Goal: Task Accomplishment & Management: Complete application form

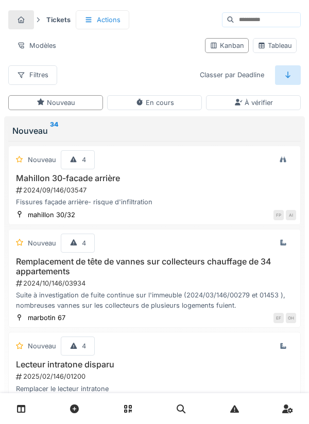
click at [26, 407] on link at bounding box center [21, 409] width 26 height 24
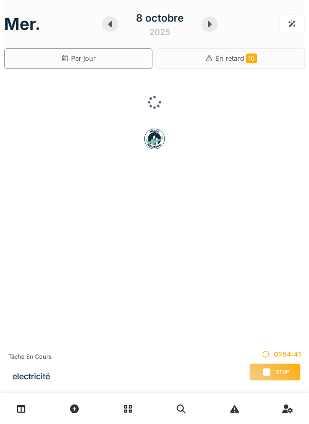
click at [105, 23] on icon at bounding box center [110, 24] width 10 height 8
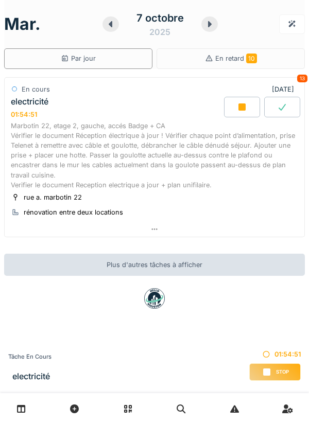
click at [239, 104] on icon at bounding box center [242, 107] width 10 height 8
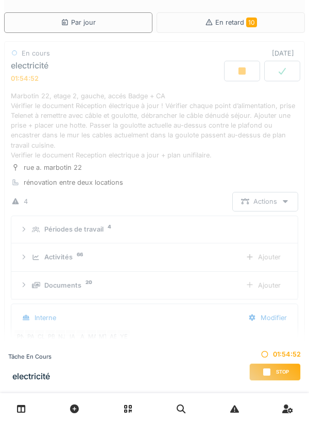
scroll to position [167, 0]
click at [159, 102] on div "Marbotin 22, etage 2, gauche, accés Badge + CA Vérifier le document Réception é…" at bounding box center [154, 125] width 287 height 69
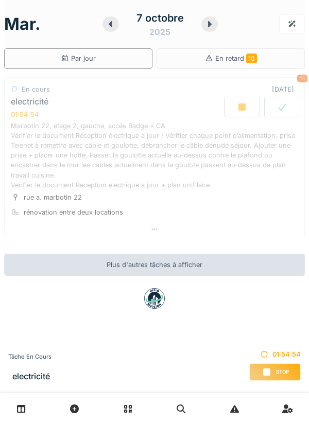
scroll to position [0, 0]
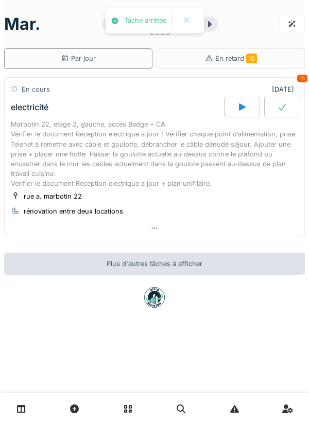
click at [136, 133] on div "Marbotin 22, etage 2, gauche, accés Badge + CA Vérifier le document Réception é…" at bounding box center [154, 153] width 287 height 69
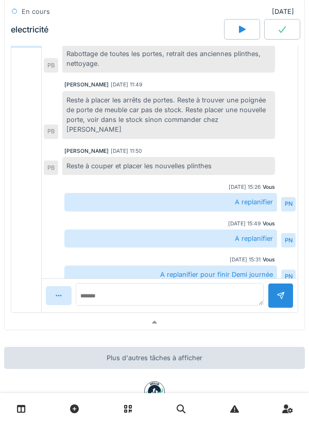
scroll to position [399, 0]
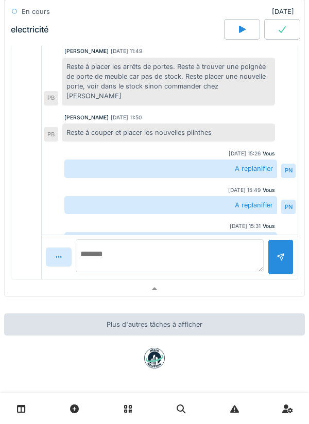
click at [92, 259] on textarea at bounding box center [170, 255] width 188 height 33
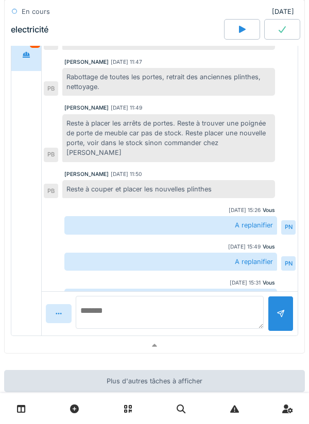
scroll to position [178, 0]
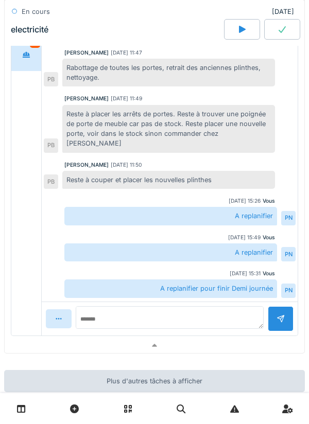
click at [92, 244] on div "A replanifier" at bounding box center [170, 253] width 213 height 18
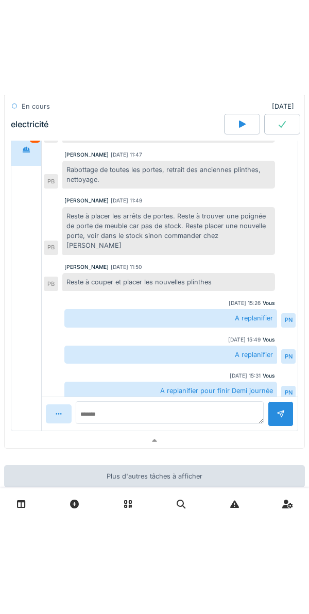
scroll to position [167, 0]
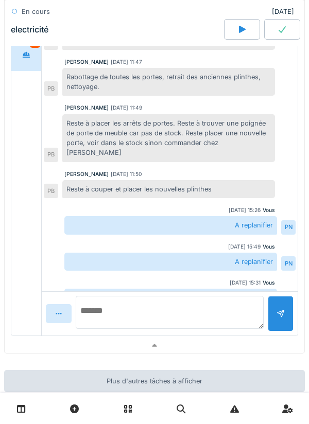
click at [113, 317] on textarea at bounding box center [170, 312] width 188 height 33
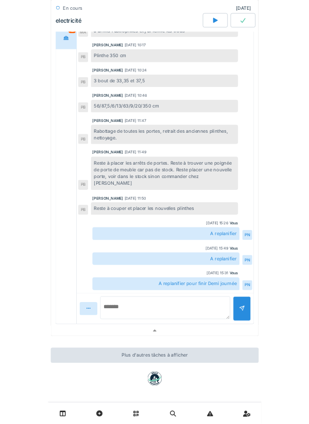
scroll to position [178, 0]
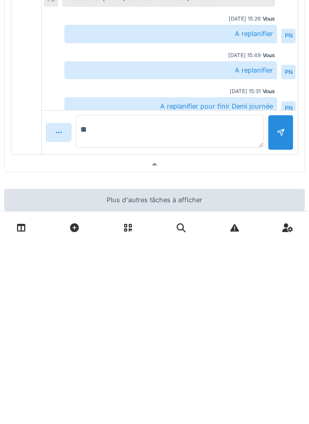
type textarea "*"
type textarea "**********"
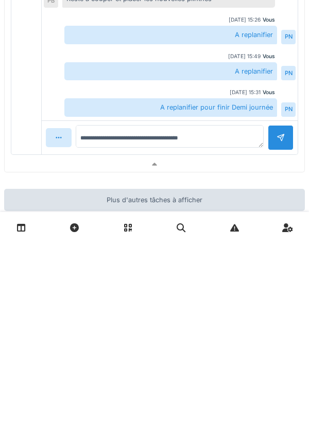
click at [274, 306] on div at bounding box center [281, 318] width 26 height 25
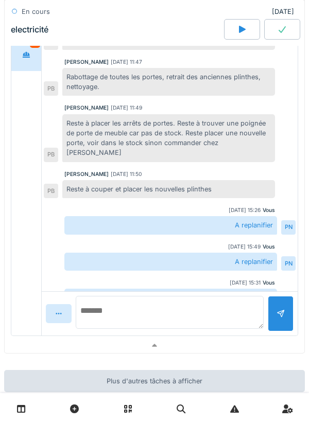
click at [101, 316] on textarea at bounding box center [170, 312] width 188 height 33
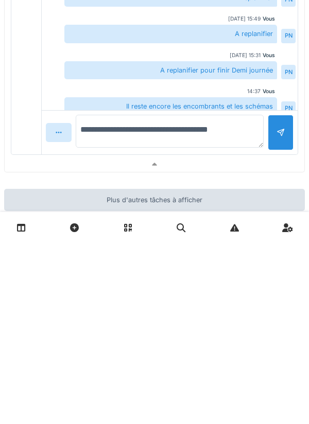
type textarea "**********"
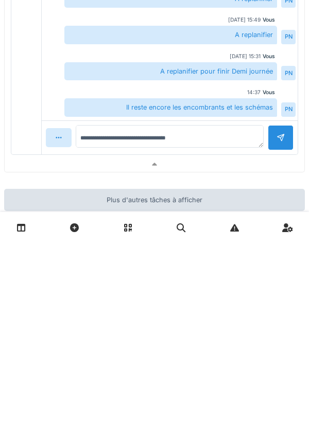
click at [277, 307] on div at bounding box center [281, 318] width 26 height 25
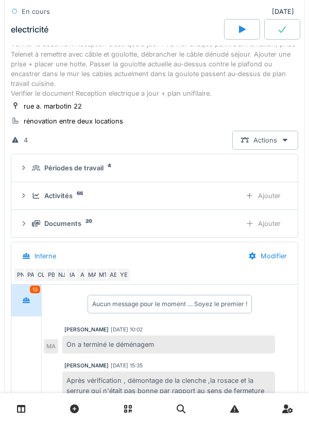
scroll to position [0, 0]
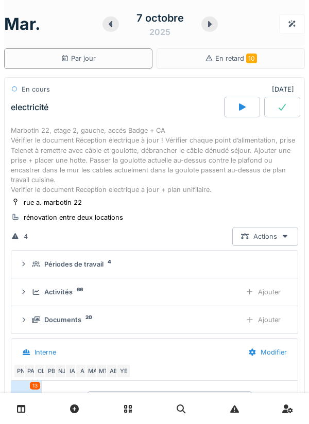
click at [125, 158] on div "Marbotin 22, etage 2, gauche, accés Badge + CA Vérifier le document Réception é…" at bounding box center [154, 160] width 287 height 69
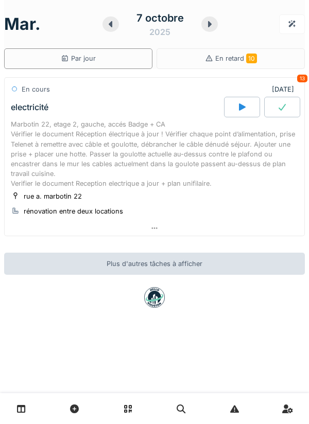
click at [106, 134] on div "Marbotin 22, etage 2, gauche, accés Badge + CA Vérifier le document Réception é…" at bounding box center [154, 153] width 287 height 69
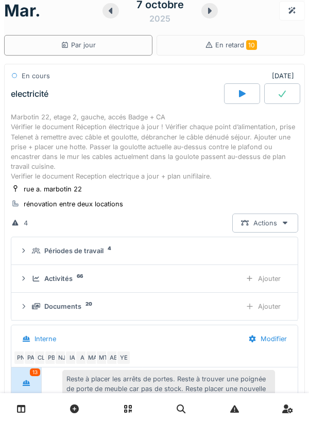
scroll to position [36, 0]
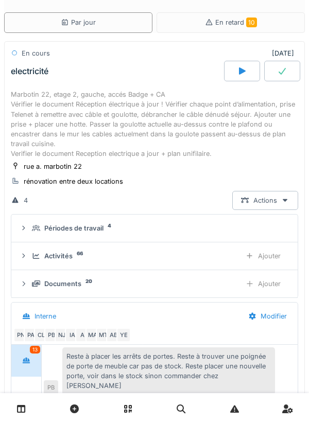
click at [271, 254] on div "Ajouter" at bounding box center [263, 256] width 53 height 19
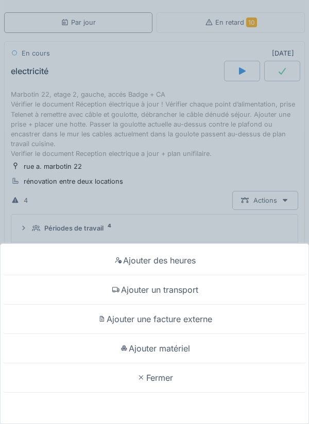
scroll to position [167, 0]
click at [163, 385] on div "Fermer" at bounding box center [155, 378] width 304 height 29
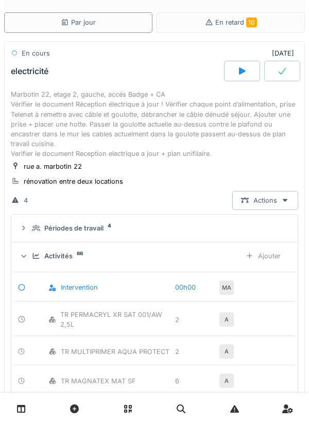
click at [151, 104] on div "Marbotin 22, etage 2, gauche, accés Badge + CA Vérifier le document Réception é…" at bounding box center [154, 124] width 287 height 69
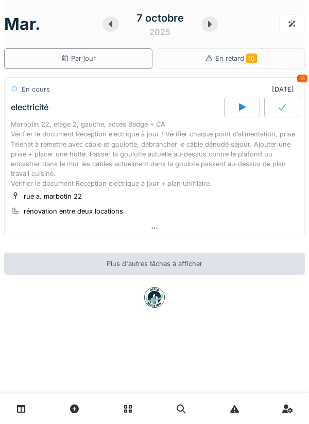
scroll to position [0, 0]
click at [97, 134] on div "Marbotin 22, etage 2, gauche, accés Badge + CA Vérifier le document Réception é…" at bounding box center [154, 153] width 287 height 69
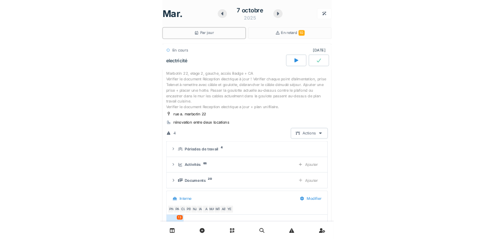
scroll to position [167, 0]
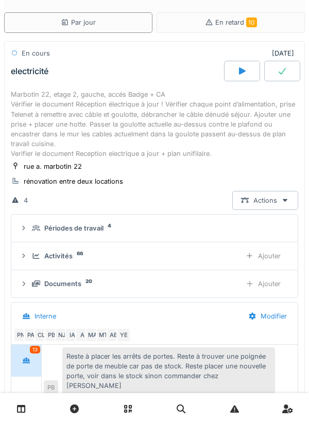
click at [273, 283] on div "Ajouter" at bounding box center [263, 283] width 53 height 19
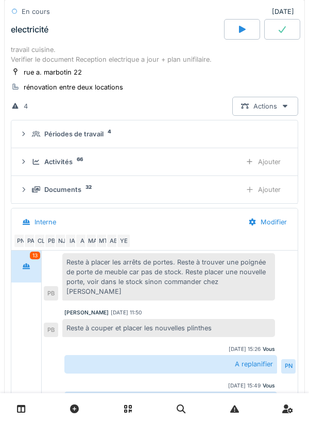
scroll to position [399, 0]
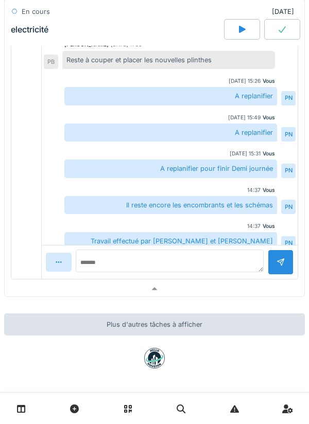
click at [28, 403] on link at bounding box center [21, 409] width 26 height 24
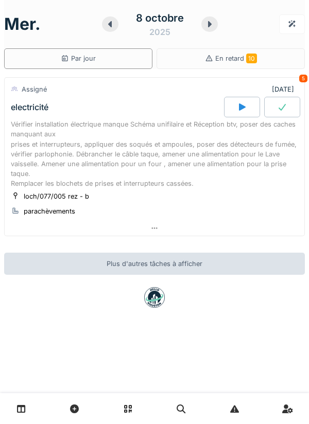
click at [239, 107] on icon at bounding box center [242, 107] width 7 height 7
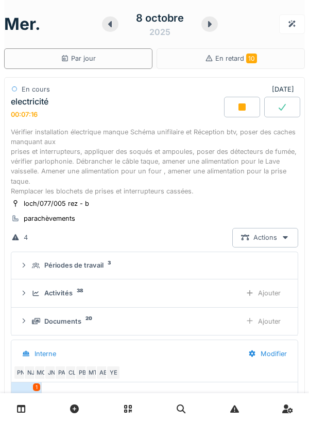
click at [116, 24] on div at bounding box center [110, 23] width 16 height 15
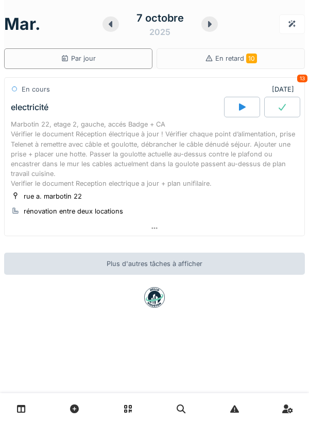
click at [81, 136] on div "Marbotin 22, etage 2, gauche, accés Badge + CA Vérifier le document Réception é…" at bounding box center [154, 153] width 287 height 69
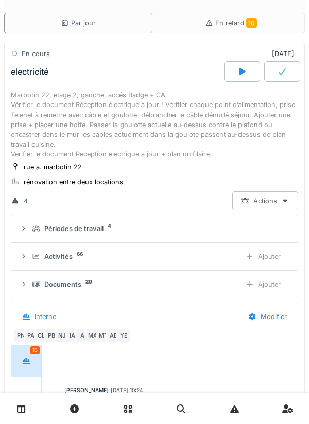
scroll to position [167, 0]
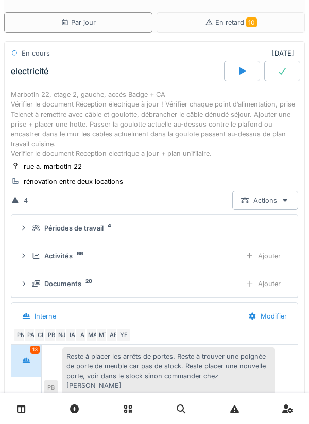
click at [271, 256] on div "Ajouter" at bounding box center [263, 256] width 53 height 19
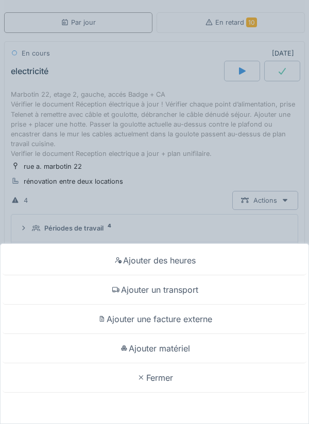
click at [167, 346] on div "Ajouter matériel" at bounding box center [155, 348] width 304 height 29
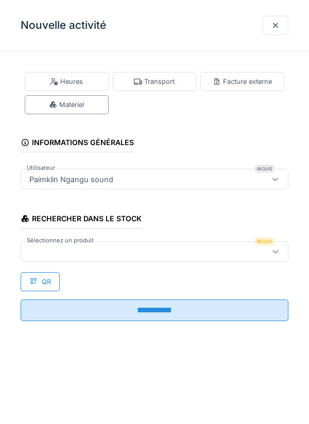
click at [53, 250] on div at bounding box center [137, 251] width 225 height 11
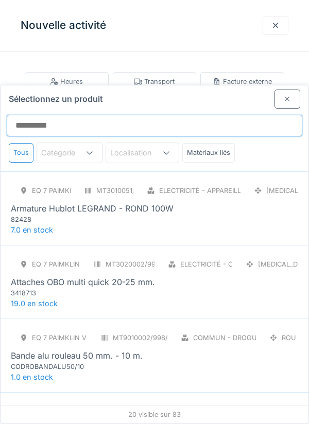
click at [33, 115] on input "Sélectionnez un produit" at bounding box center [155, 126] width 296 height 22
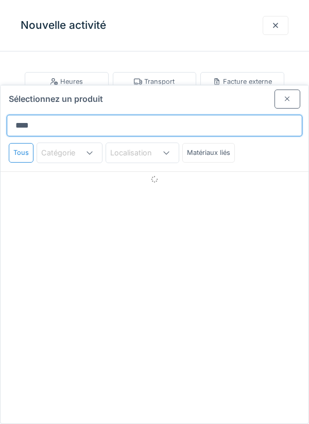
type input "*****"
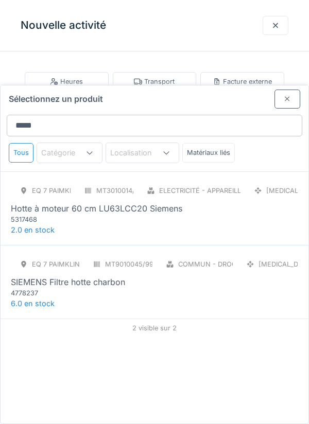
click at [98, 202] on div "Hotte à moteur 60 cm LU63LCC20 Siemens" at bounding box center [96, 208] width 171 height 12
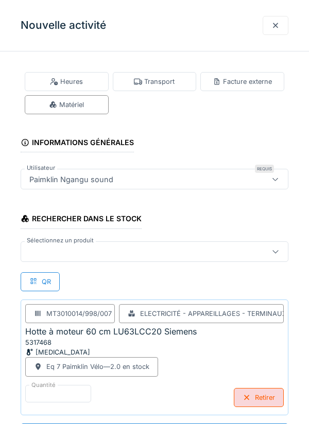
scroll to position [127, 0]
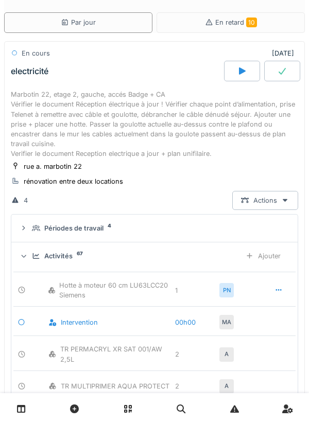
click at [271, 261] on div "Ajouter" at bounding box center [263, 256] width 53 height 19
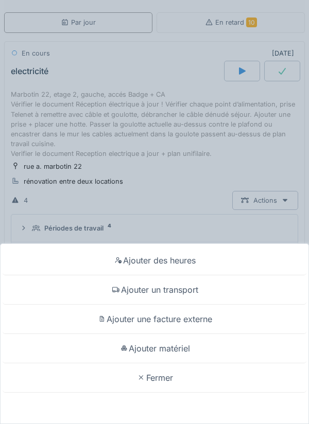
click at [182, 364] on div "Ajouter matériel" at bounding box center [155, 348] width 304 height 29
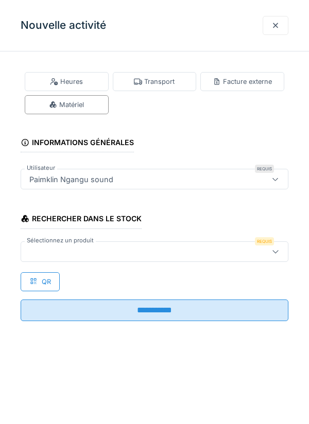
click at [54, 250] on div at bounding box center [137, 251] width 225 height 11
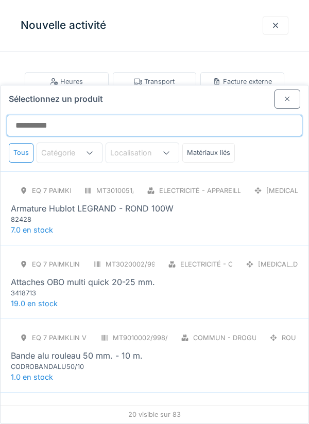
click at [37, 115] on input "Sélectionnez un produit" at bounding box center [155, 126] width 296 height 22
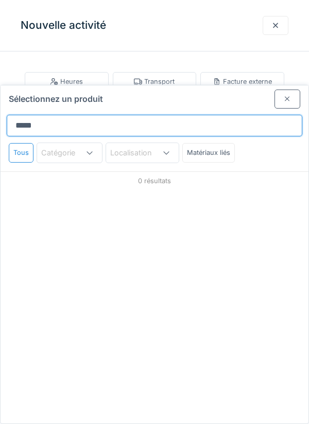
type input "******"
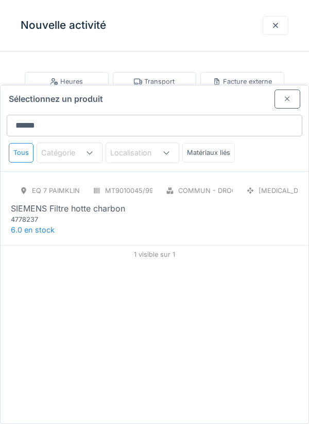
click at [92, 202] on div "SIEMENS Filtre hotte charbon" at bounding box center [68, 208] width 114 height 12
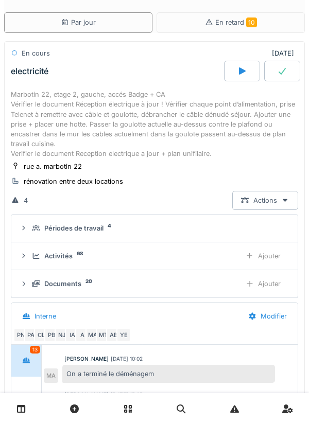
click at [273, 259] on div "Ajouter" at bounding box center [263, 256] width 53 height 19
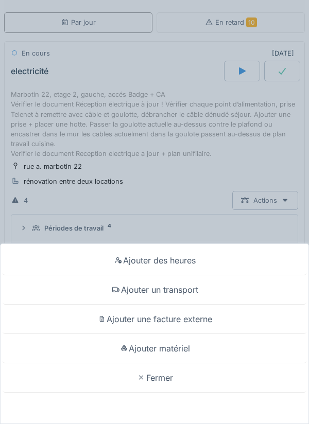
click at [181, 364] on div "Ajouter matériel" at bounding box center [155, 348] width 304 height 29
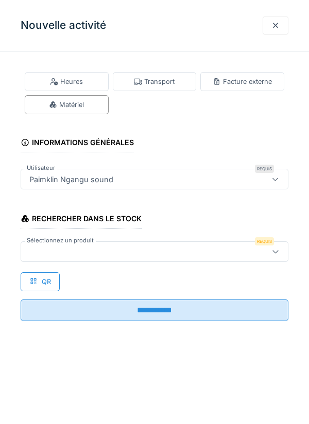
click at [50, 248] on div at bounding box center [137, 251] width 225 height 11
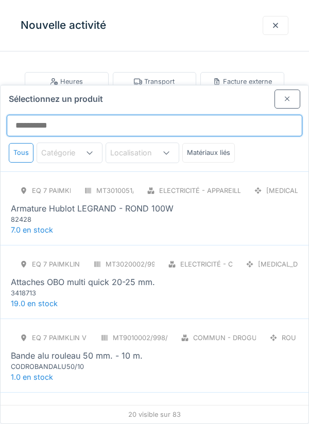
click at [36, 115] on input "Sélectionnez un produit" at bounding box center [155, 126] width 296 height 22
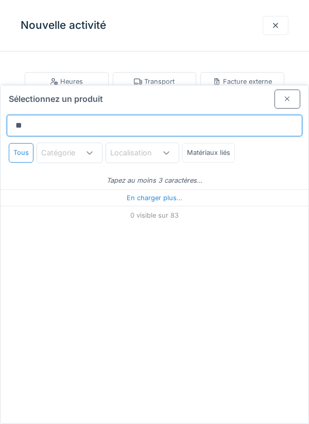
type input "***"
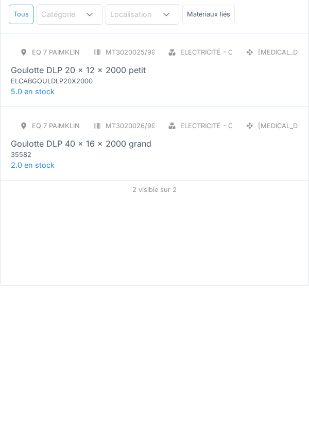
click at [96, 276] on div "Goulotte DLP 40 x 16 x 2000 grand" at bounding box center [81, 282] width 141 height 12
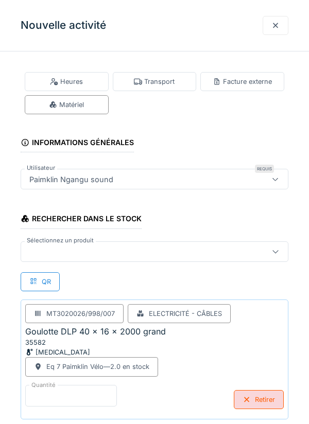
click at [50, 397] on input "*" at bounding box center [71, 396] width 92 height 22
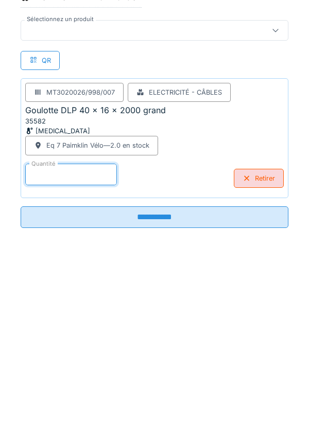
scroll to position [54, 0]
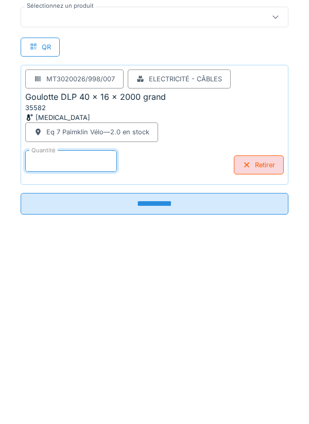
type input "*"
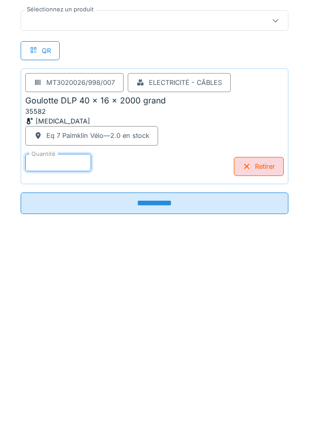
click at [165, 389] on input "**********" at bounding box center [155, 385] width 268 height 22
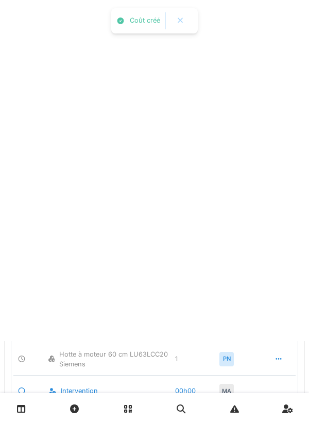
scroll to position [0, 0]
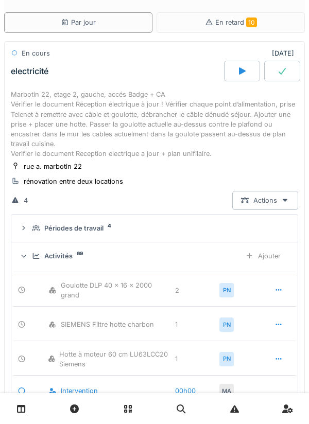
click at [271, 254] on div "Ajouter" at bounding box center [263, 256] width 53 height 19
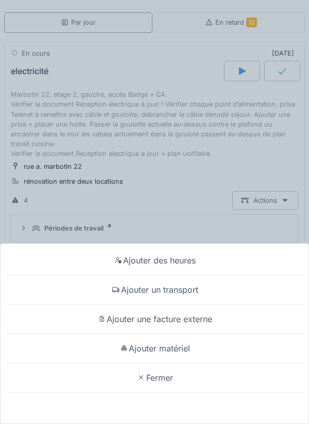
click at [182, 349] on div "Ajouter matériel" at bounding box center [155, 348] width 304 height 29
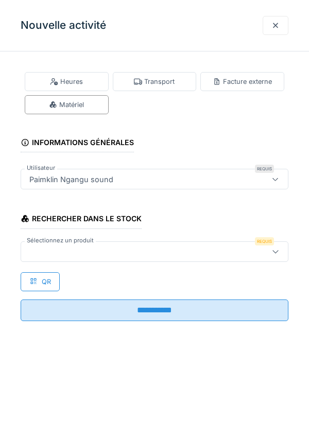
click at [51, 248] on div at bounding box center [137, 251] width 225 height 11
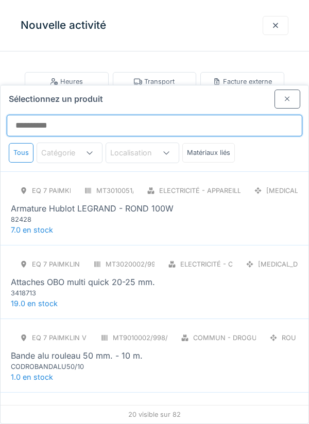
click at [51, 115] on input "Sélectionnez un produit" at bounding box center [155, 126] width 296 height 22
type input "*"
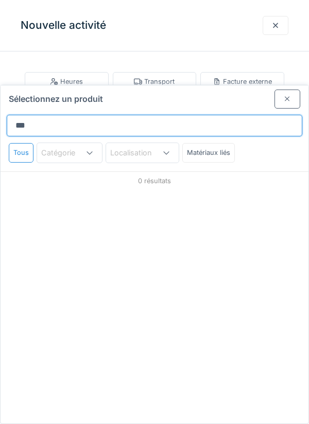
type input "****"
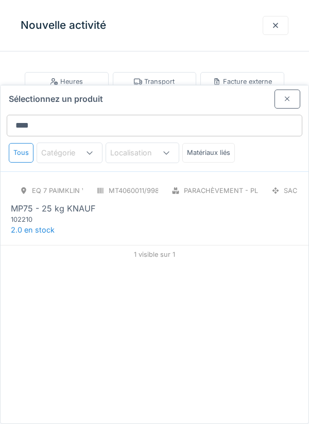
click at [61, 215] on div "102210" at bounding box center [73, 220] width 124 height 10
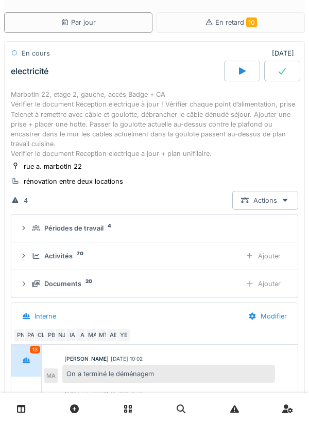
click at [271, 259] on div "Ajouter" at bounding box center [263, 256] width 53 height 19
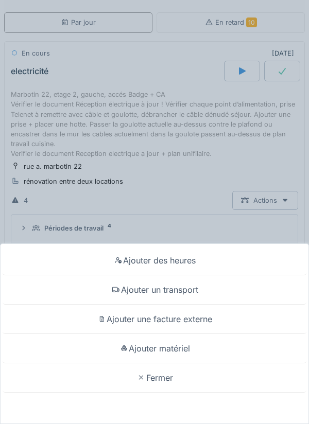
click at [181, 364] on div "Ajouter matériel" at bounding box center [155, 348] width 304 height 29
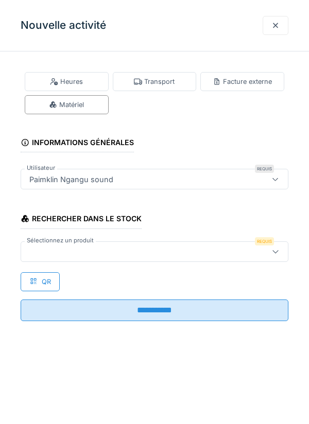
click at [39, 252] on div at bounding box center [137, 251] width 225 height 11
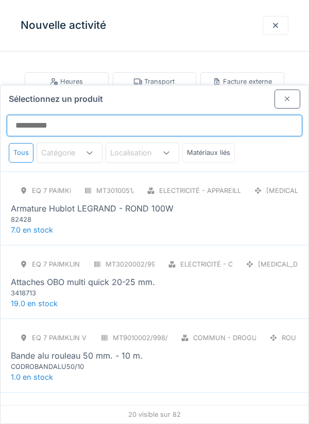
click at [26, 115] on input "Sélectionnez un produit" at bounding box center [155, 126] width 296 height 22
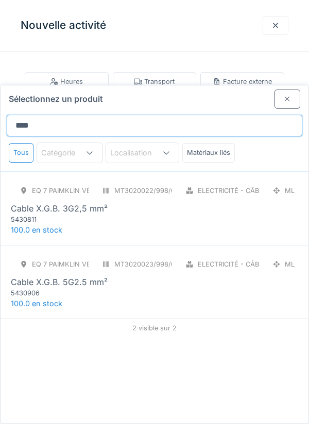
type input "*****"
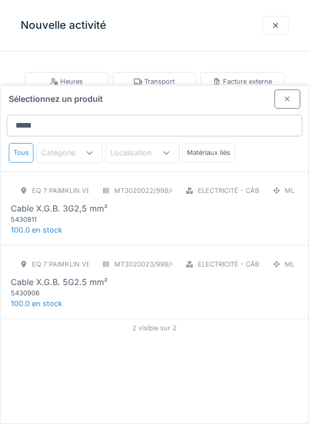
click at [78, 202] on div "Cable X.G.B. 3G2,5 mm²" at bounding box center [59, 208] width 97 height 12
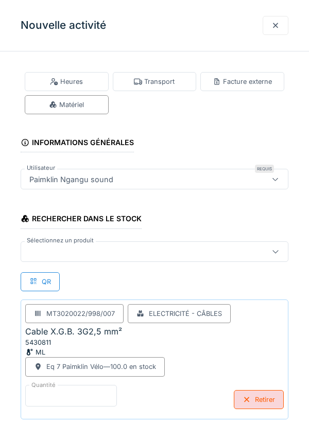
click at [50, 391] on input "*" at bounding box center [71, 396] width 92 height 22
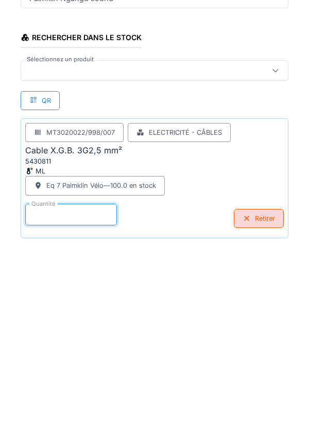
scroll to position [54, 0]
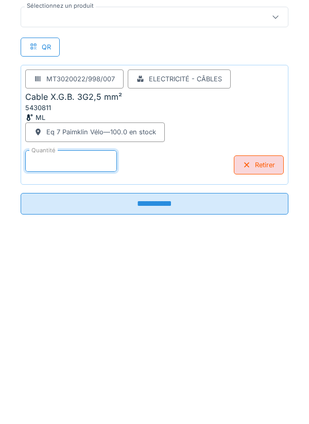
type input "**"
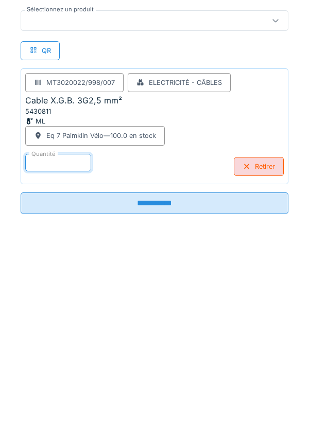
click at [160, 383] on input "**********" at bounding box center [155, 385] width 268 height 22
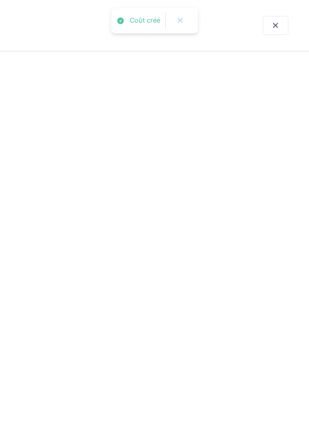
scroll to position [0, 0]
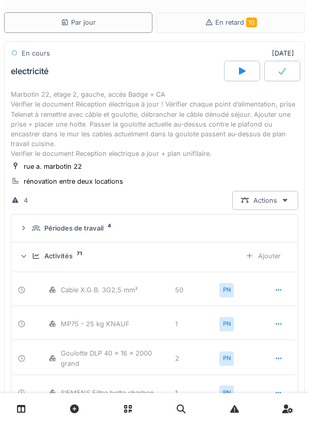
click at [269, 254] on div "Ajouter" at bounding box center [263, 256] width 53 height 19
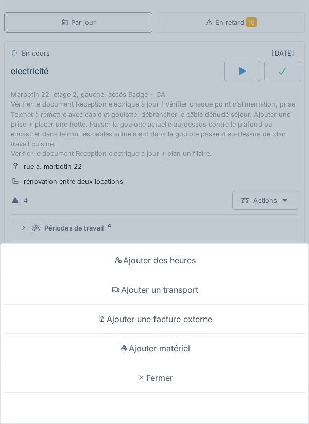
click at [182, 350] on div "Ajouter matériel" at bounding box center [155, 348] width 304 height 29
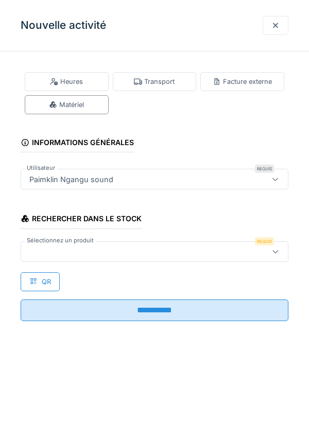
click at [56, 253] on div at bounding box center [137, 251] width 225 height 11
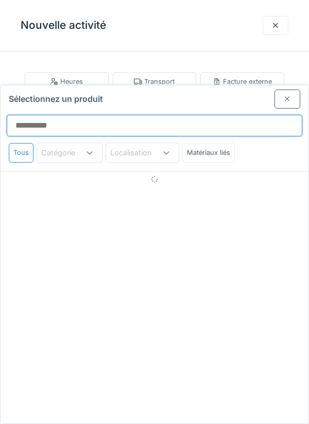
click at [36, 115] on input "Sélectionnez un produit" at bounding box center [155, 126] width 296 height 22
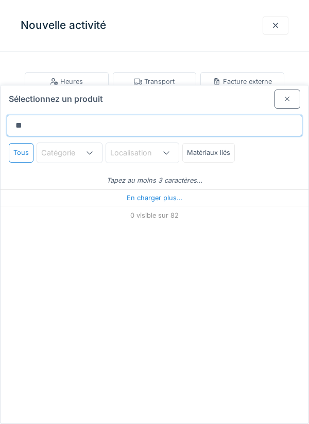
type input "***"
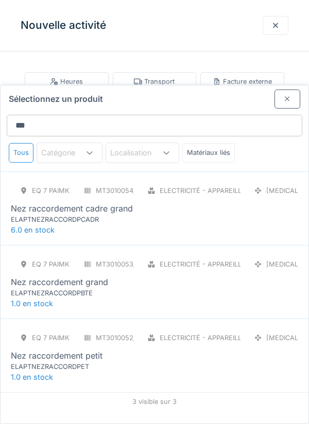
click at [97, 215] on div "ELAPTNEZRACCORDPCADR" at bounding box center [73, 220] width 124 height 10
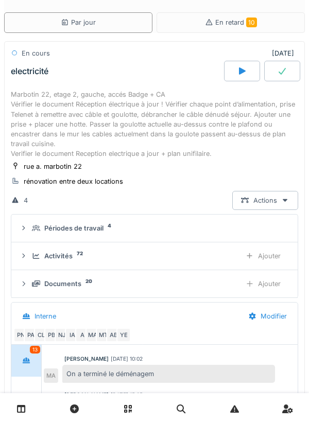
click at [272, 256] on div "Ajouter" at bounding box center [263, 256] width 53 height 19
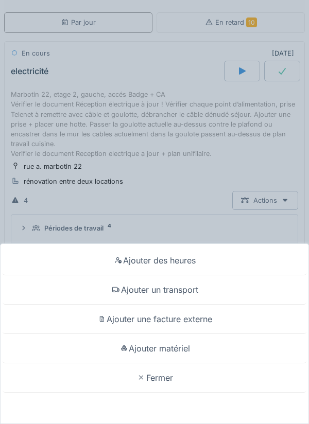
click at [179, 364] on div "Ajouter matériel" at bounding box center [155, 348] width 304 height 29
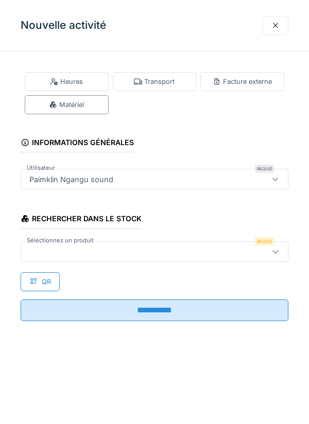
click at [57, 249] on div at bounding box center [137, 251] width 225 height 11
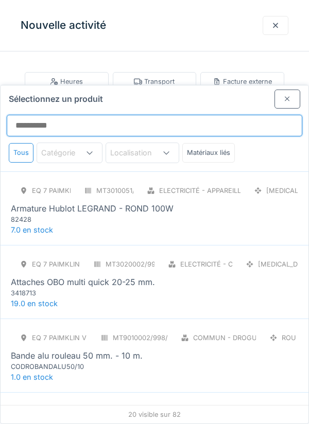
click at [41, 115] on input "Sélectionnez un produit" at bounding box center [155, 126] width 296 height 22
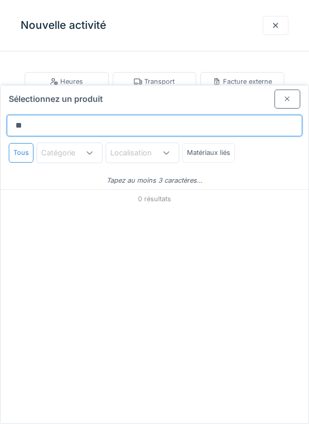
type input "*"
type input "***"
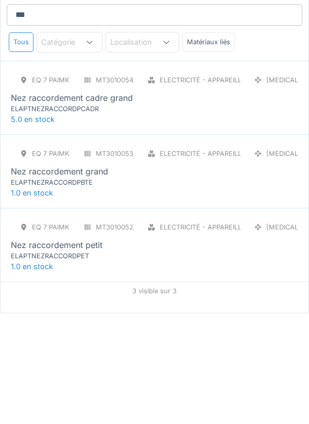
click at [69, 288] on div "ELAPTNEZRACCORDPBTE" at bounding box center [73, 293] width 124 height 10
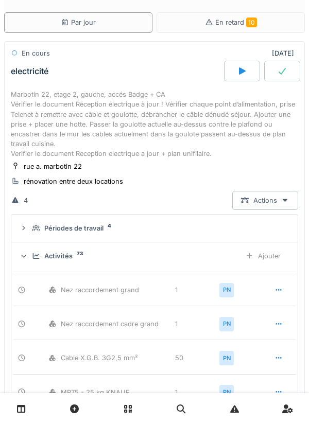
click at [271, 260] on div "Ajouter" at bounding box center [263, 256] width 53 height 19
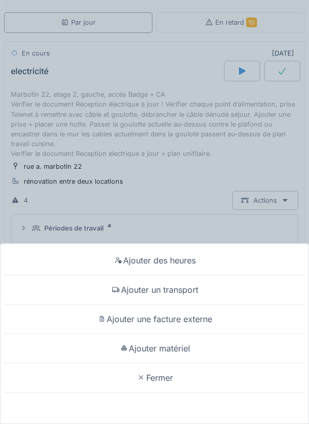
click at [182, 364] on div "Ajouter matériel" at bounding box center [155, 348] width 304 height 29
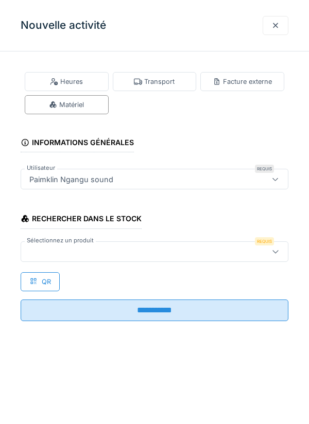
click at [56, 245] on div at bounding box center [155, 252] width 268 height 21
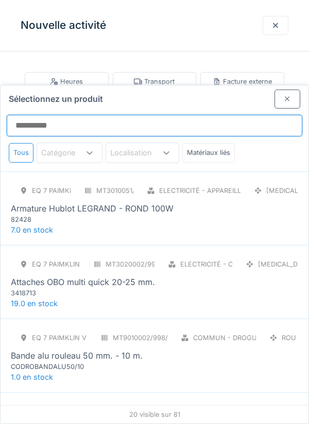
click at [33, 115] on input "Sélectionnez un produit" at bounding box center [155, 126] width 296 height 22
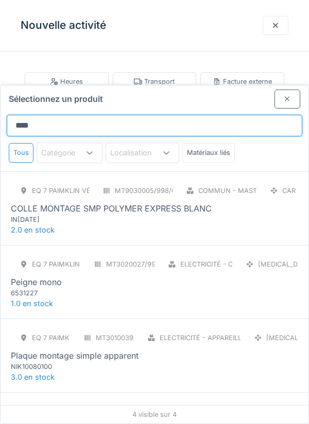
type input "*******"
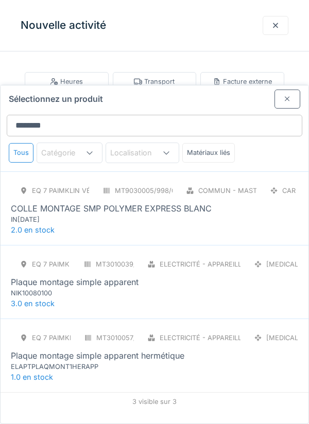
click at [92, 202] on div "COLLE MONTAGE SMP POLYMER EXPRESS BLANC" at bounding box center [111, 208] width 201 height 12
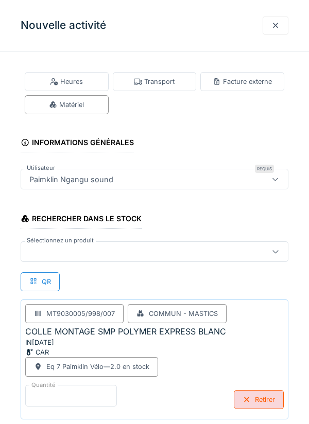
click at [50, 392] on input "*" at bounding box center [71, 396] width 92 height 22
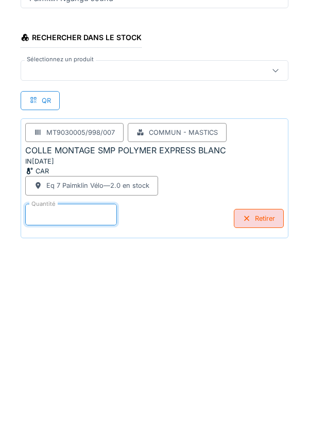
scroll to position [54, 0]
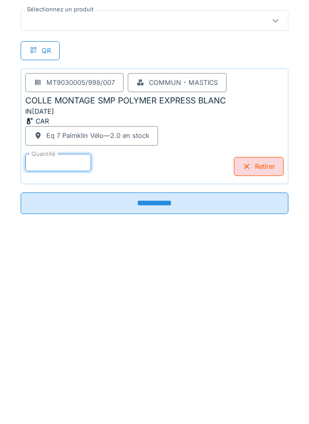
click at [161, 383] on input "**********" at bounding box center [155, 385] width 268 height 22
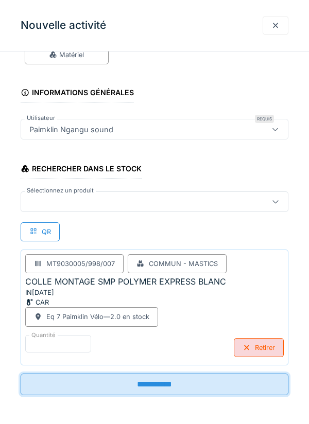
scroll to position [50, 0]
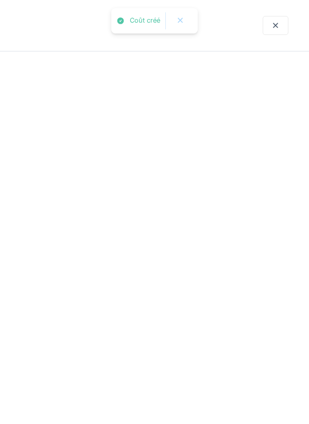
click at [157, 387] on div at bounding box center [154, 212] width 309 height 424
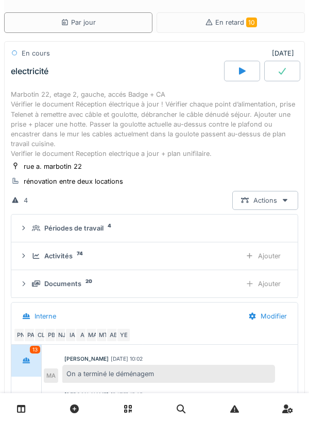
click at [271, 255] on div "Ajouter" at bounding box center [263, 256] width 53 height 19
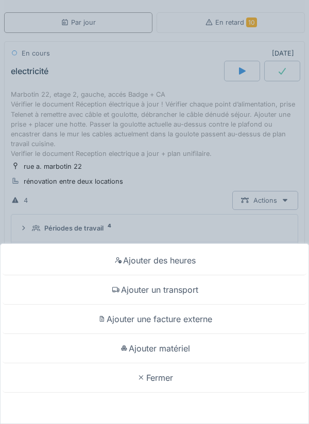
click at [171, 348] on div "Ajouter matériel" at bounding box center [155, 348] width 304 height 29
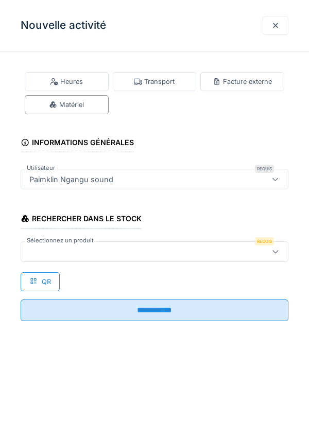
click at [49, 252] on div at bounding box center [137, 251] width 225 height 11
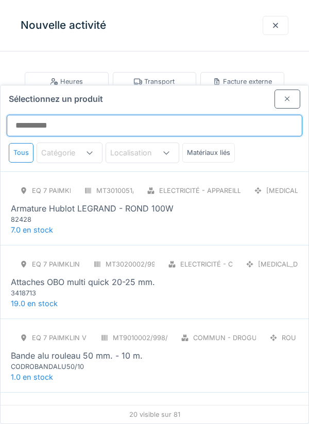
click at [53, 115] on input "Sélectionnez un produit" at bounding box center [155, 126] width 296 height 22
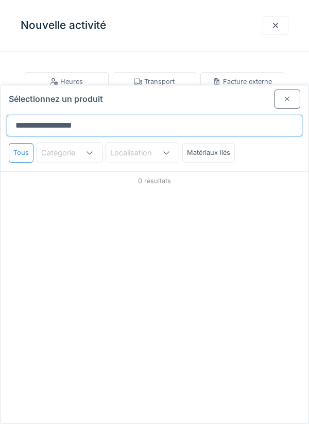
click at [55, 115] on input "**********" at bounding box center [155, 126] width 296 height 22
type input "**********"
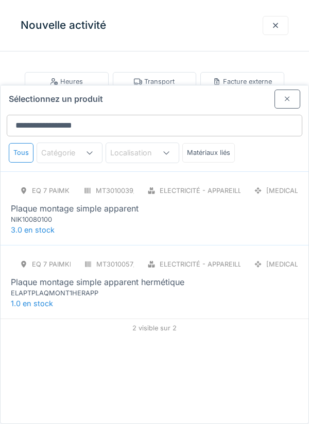
click at [92, 215] on div "NIK10080100" at bounding box center [73, 220] width 124 height 10
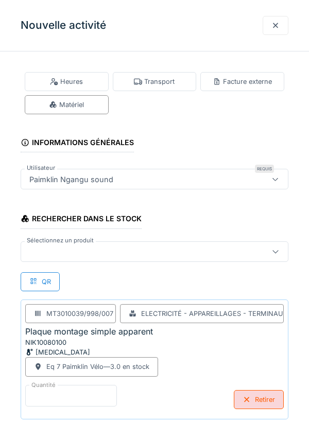
click at [53, 398] on input "*" at bounding box center [71, 396] width 92 height 22
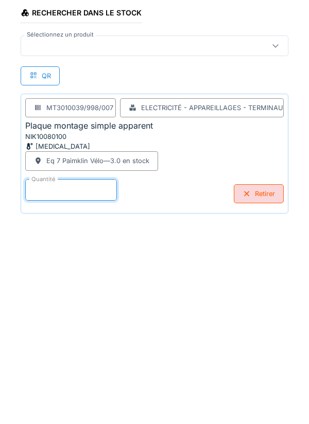
scroll to position [29, 0]
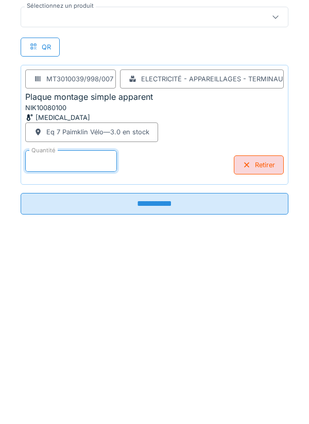
type input "*"
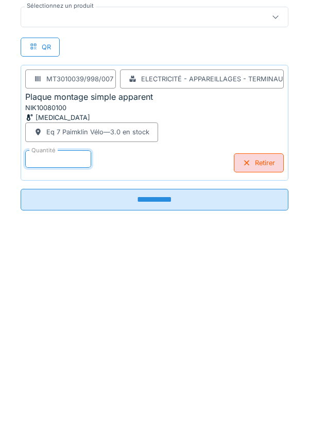
click at [158, 408] on input "**********" at bounding box center [155, 406] width 268 height 22
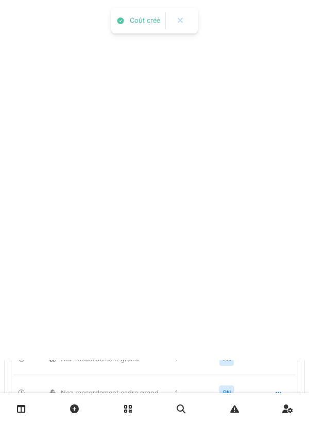
scroll to position [0, 0]
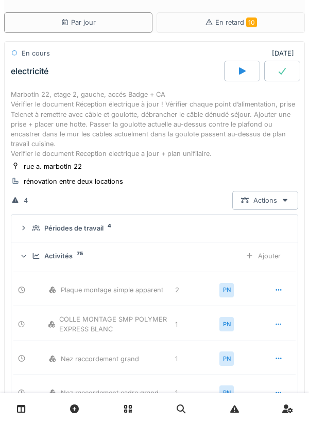
click at [263, 256] on div "Ajouter" at bounding box center [263, 256] width 53 height 19
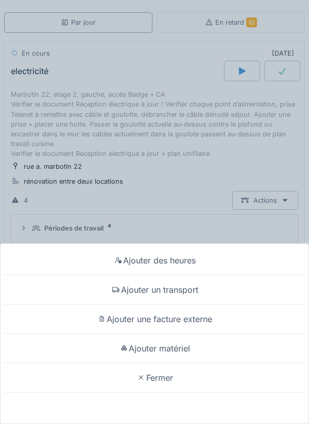
click at [172, 351] on div "Ajouter matériel" at bounding box center [155, 348] width 304 height 29
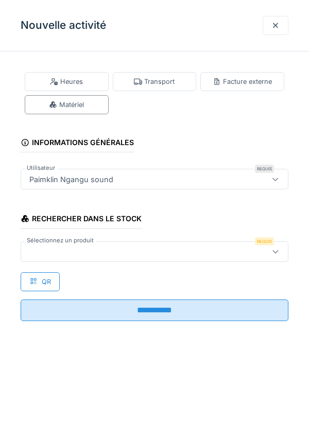
click at [59, 251] on div at bounding box center [137, 251] width 225 height 11
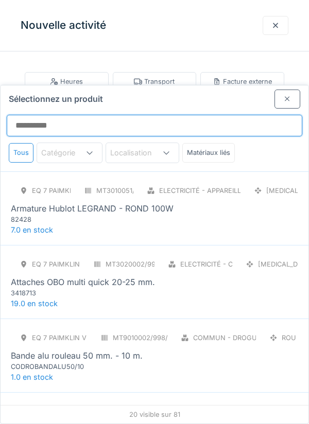
click at [33, 115] on input "Sélectionnez un produit" at bounding box center [155, 126] width 296 height 22
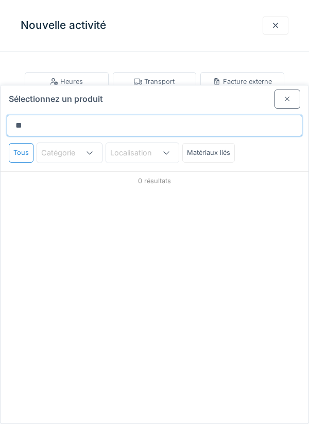
type input "*"
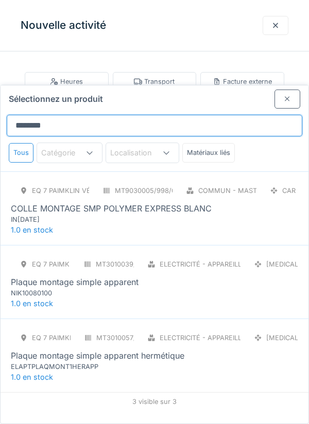
click at [59, 115] on input "*******" at bounding box center [155, 126] width 296 height 22
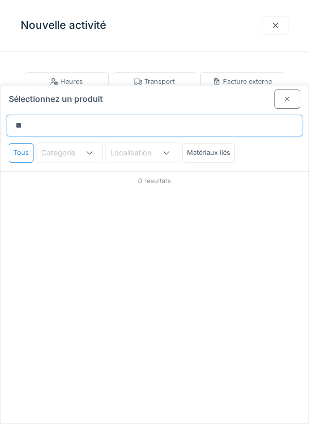
type input "*"
type input "*****"
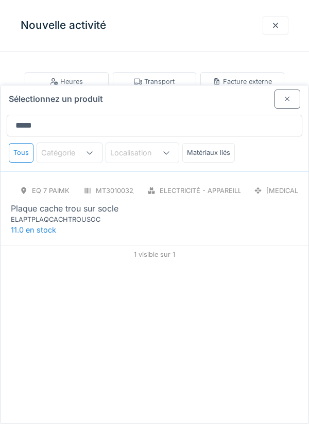
click at [99, 215] on div "ELAPTPLAQCACHTROUSOC" at bounding box center [73, 220] width 124 height 10
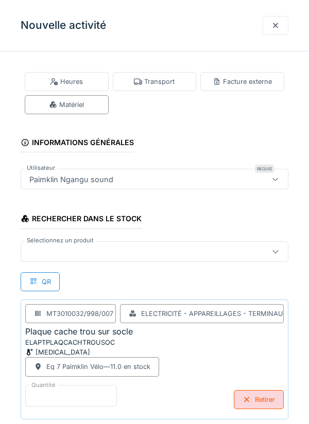
click at [36, 396] on input "*" at bounding box center [71, 396] width 92 height 22
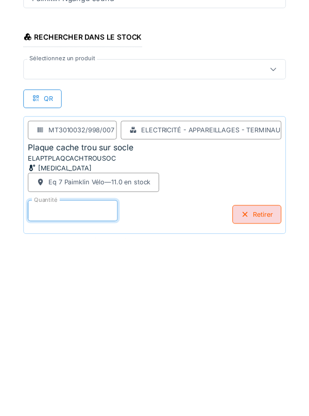
scroll to position [54, 0]
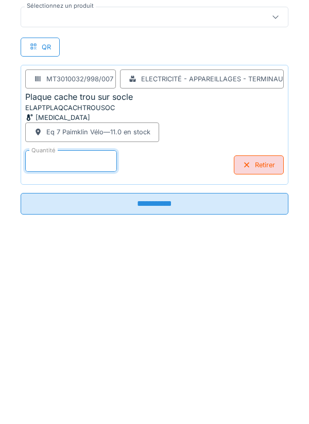
type input "*"
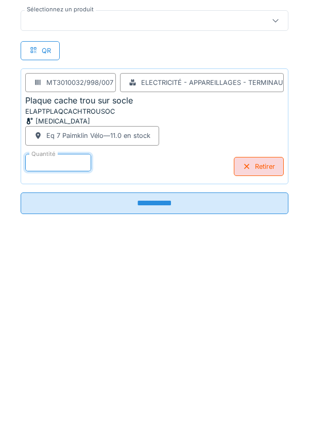
click at [165, 383] on input "**********" at bounding box center [155, 385] width 268 height 22
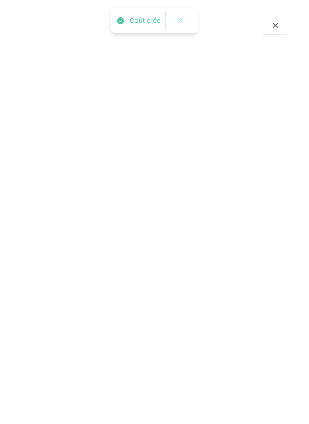
scroll to position [0, 0]
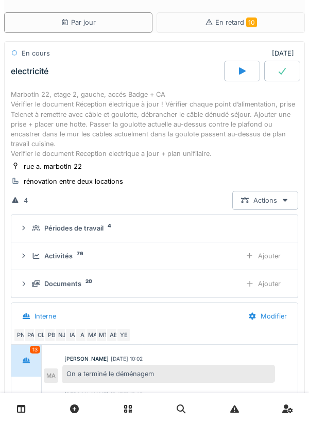
click at [269, 256] on div "Ajouter" at bounding box center [263, 256] width 53 height 19
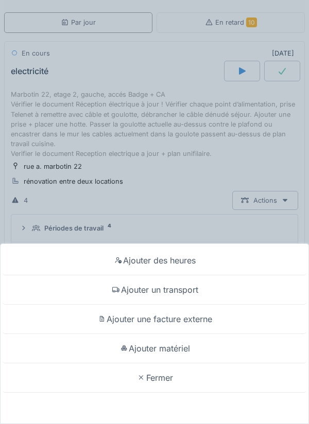
click at [179, 350] on div "Ajouter matériel" at bounding box center [155, 348] width 304 height 29
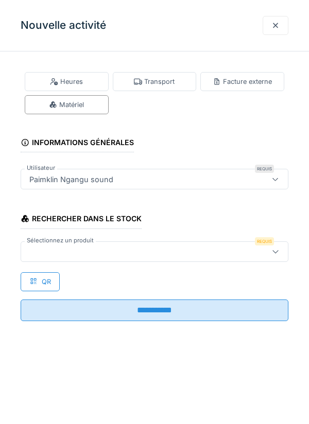
click at [38, 253] on div at bounding box center [137, 251] width 225 height 11
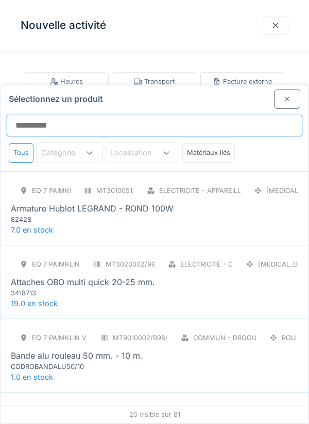
click at [31, 115] on input "Sélectionnez un produit" at bounding box center [155, 126] width 296 height 22
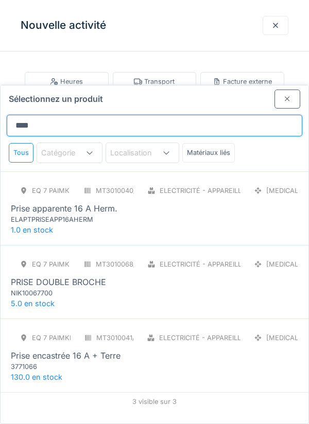
type input "*****"
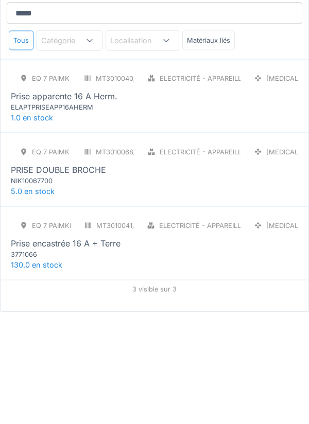
click at [80, 362] on div "3771066" at bounding box center [73, 367] width 124 height 10
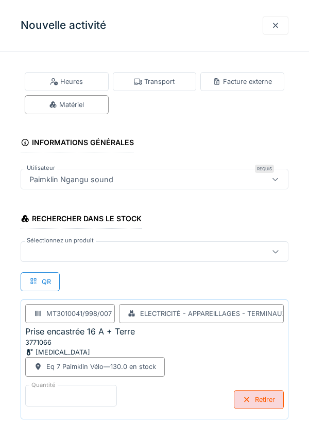
click at [41, 392] on input "*" at bounding box center [71, 396] width 92 height 22
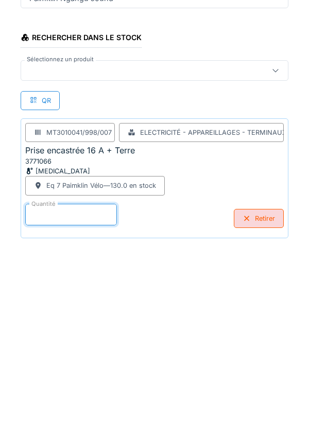
scroll to position [54, 0]
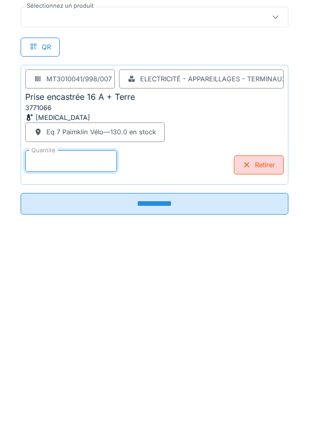
type input "**"
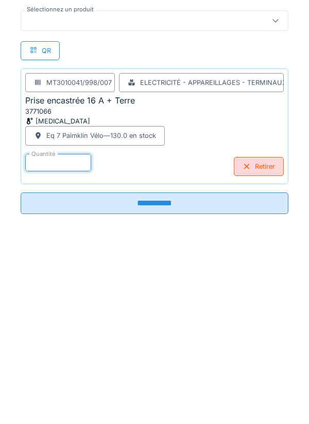
click at [161, 389] on input "**********" at bounding box center [155, 385] width 268 height 22
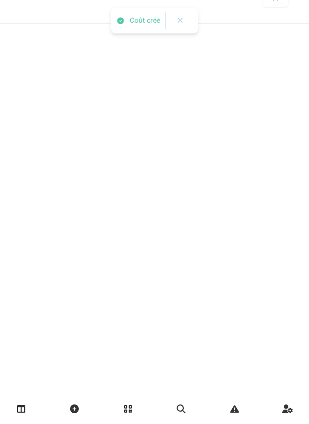
scroll to position [0, 0]
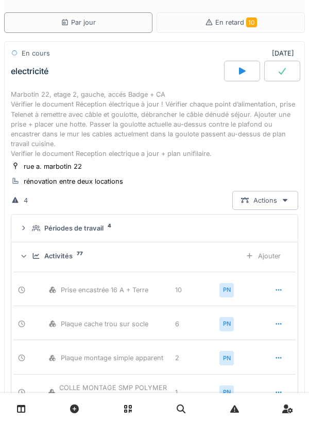
click at [270, 256] on div "Ajouter" at bounding box center [263, 256] width 53 height 19
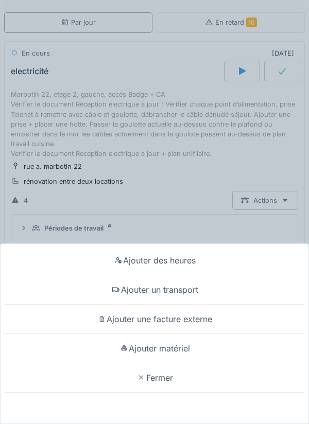
click at [180, 350] on div "Ajouter matériel" at bounding box center [155, 348] width 304 height 29
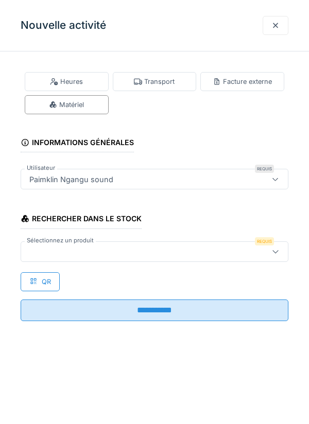
click at [50, 252] on div at bounding box center [137, 251] width 225 height 11
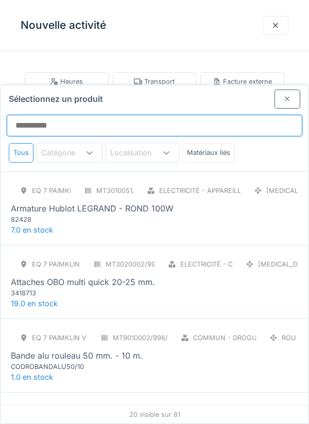
click at [34, 115] on input "Sélectionnez un produit" at bounding box center [155, 126] width 296 height 22
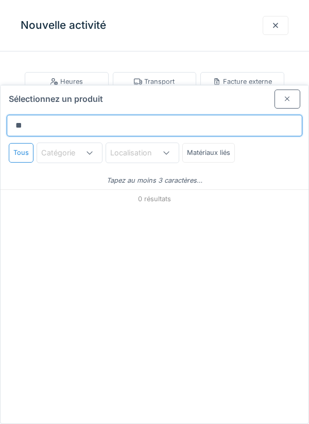
type input "*"
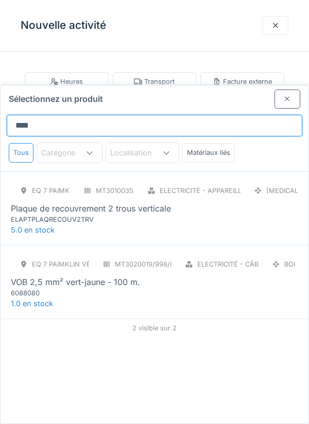
type input "********"
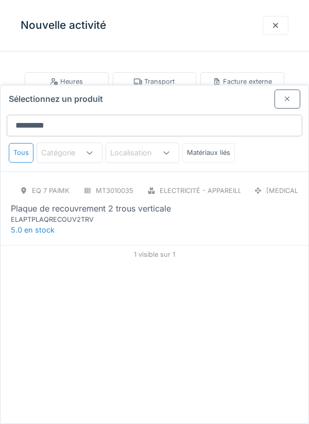
click at [97, 215] on div "ELAPTPLAQRECOUV2TRV" at bounding box center [73, 220] width 124 height 10
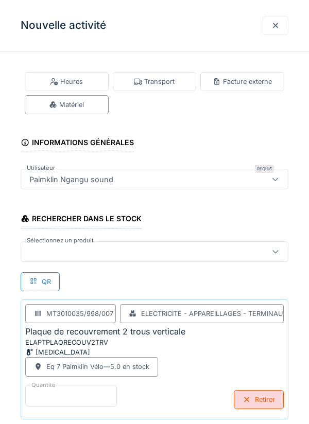
click at [51, 398] on input "*" at bounding box center [71, 396] width 92 height 22
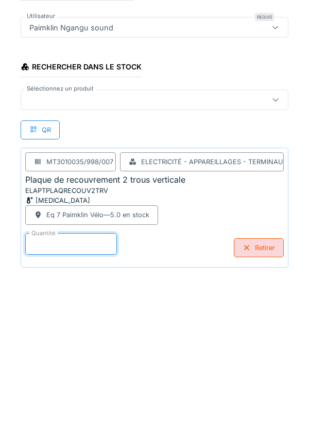
scroll to position [54, 0]
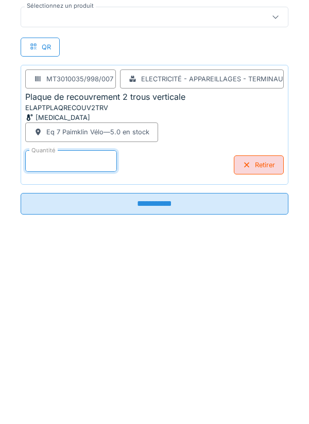
type input "*"
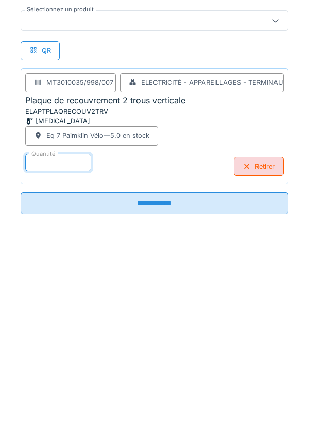
click at [166, 389] on input "**********" at bounding box center [155, 385] width 268 height 22
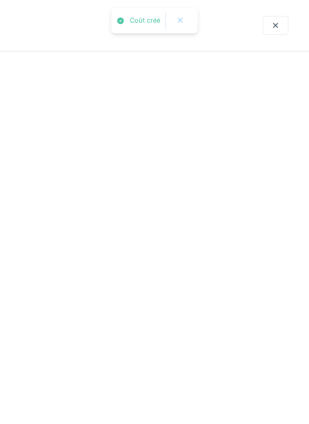
scroll to position [0, 0]
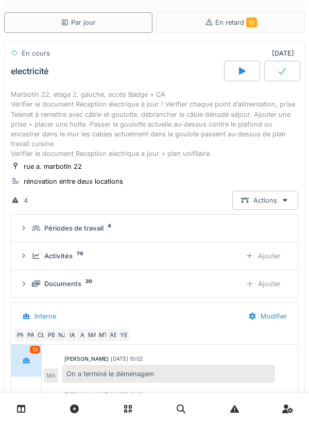
click at [271, 256] on div "Ajouter" at bounding box center [263, 256] width 53 height 19
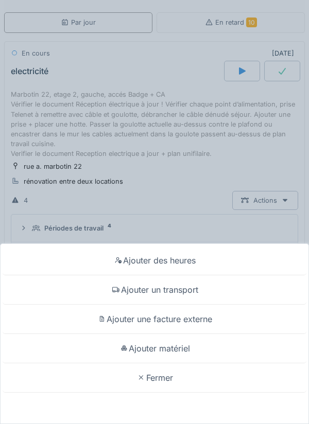
click at [179, 351] on div "Ajouter matériel" at bounding box center [155, 348] width 304 height 29
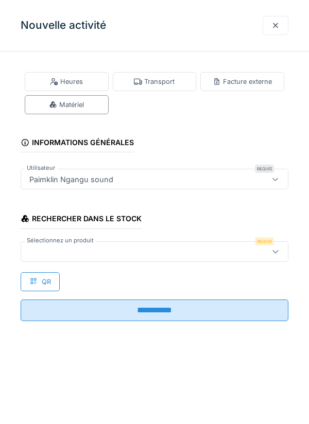
click at [57, 251] on div at bounding box center [137, 251] width 225 height 11
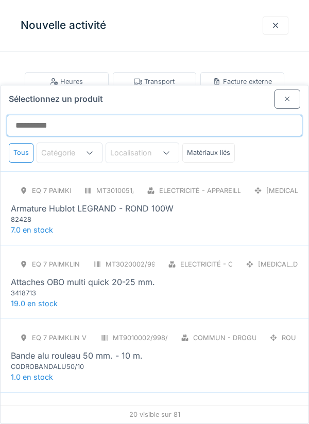
click at [33, 115] on input "Sélectionnez un produit" at bounding box center [155, 126] width 296 height 22
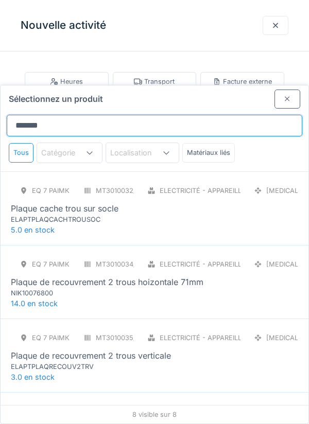
type input "**********"
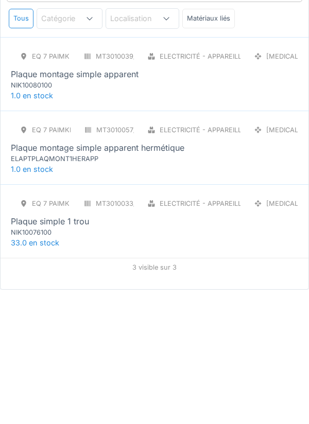
click at [72, 362] on div "NIK10076100" at bounding box center [73, 367] width 124 height 10
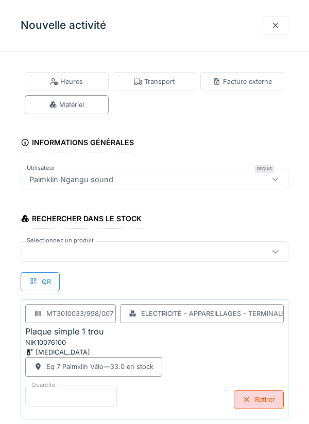
click at [49, 391] on input "*" at bounding box center [71, 396] width 92 height 22
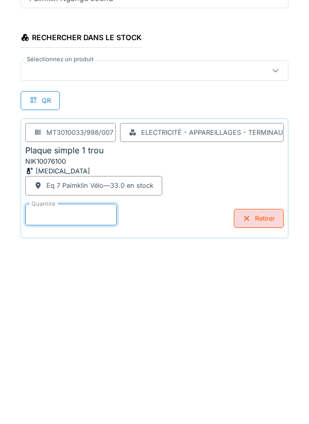
scroll to position [54, 0]
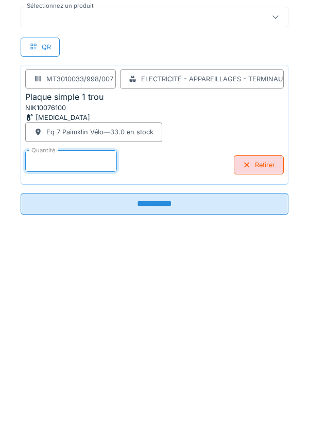
type input "*"
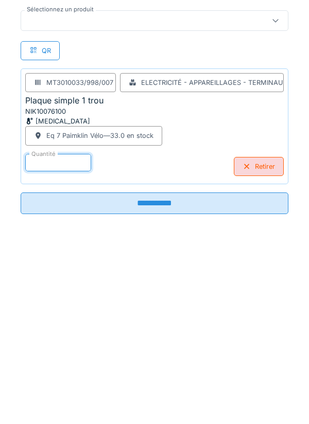
click at [168, 384] on input "**********" at bounding box center [155, 385] width 268 height 22
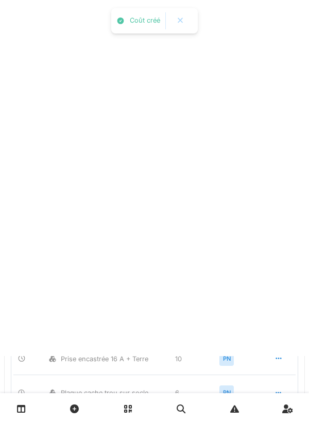
scroll to position [0, 0]
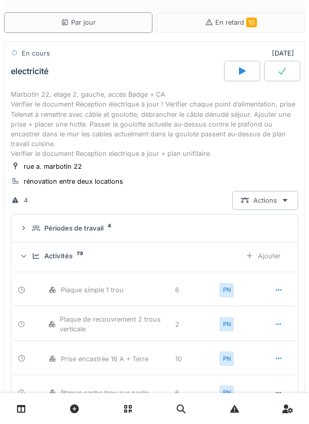
click at [273, 256] on div "Ajouter" at bounding box center [263, 256] width 53 height 19
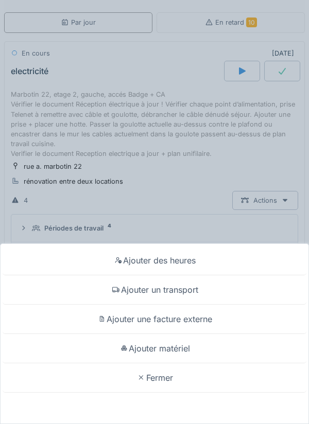
click at [182, 350] on div "Ajouter matériel" at bounding box center [155, 348] width 304 height 29
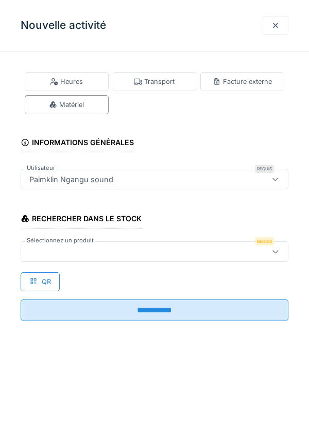
click at [49, 253] on div at bounding box center [137, 251] width 225 height 11
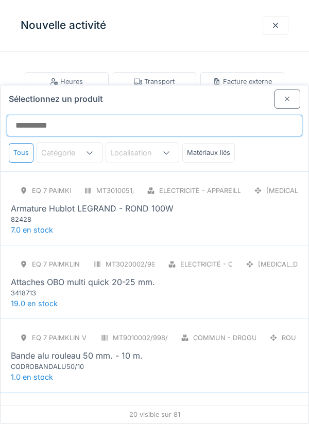
click at [32, 115] on input "Sélectionnez un produit" at bounding box center [155, 126] width 296 height 22
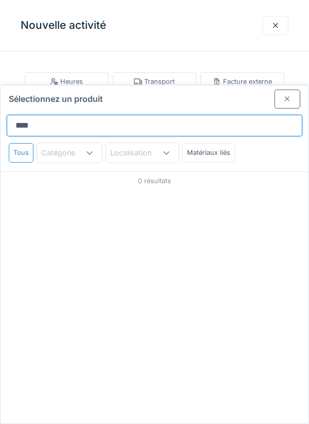
type input "*****"
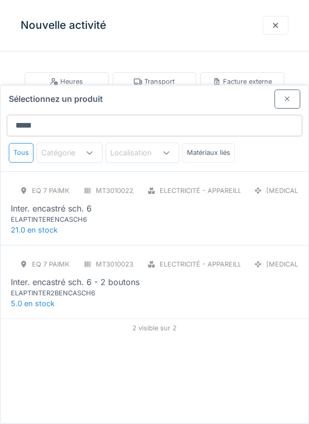
click at [83, 215] on div "ELAPTINTERENCASCH6" at bounding box center [73, 220] width 124 height 10
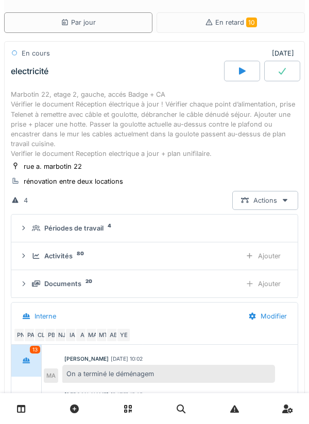
click at [275, 260] on div "Ajouter" at bounding box center [263, 256] width 53 height 19
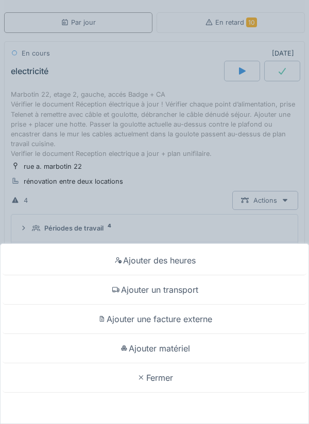
click at [186, 364] on div "Ajouter matériel" at bounding box center [155, 348] width 304 height 29
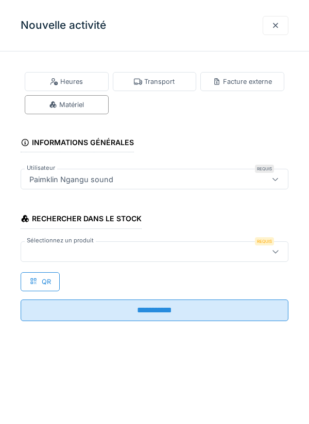
click at [59, 248] on div at bounding box center [137, 251] width 225 height 11
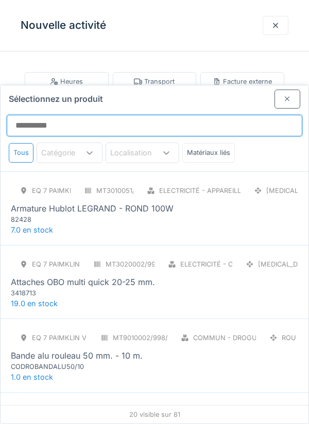
click at [51, 115] on input "Sélectionnez un produit" at bounding box center [155, 126] width 296 height 22
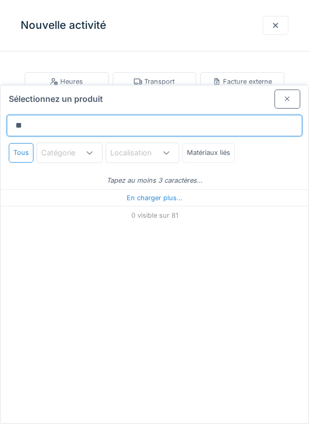
type input "***"
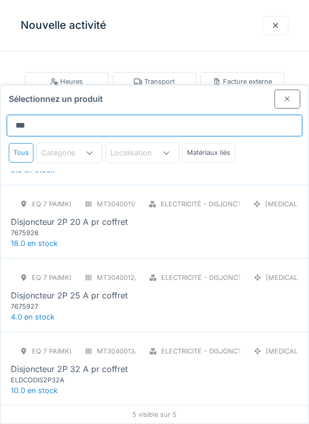
scroll to position [95, 0]
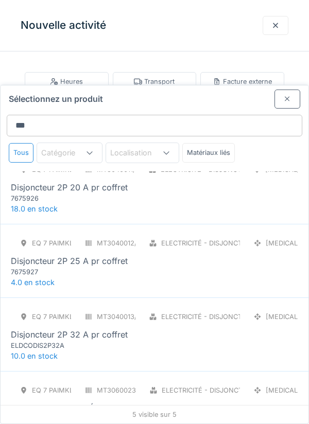
click at [79, 194] on div "7675926" at bounding box center [73, 199] width 124 height 10
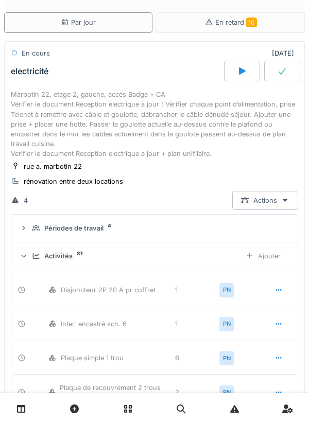
click at [273, 259] on div "Ajouter" at bounding box center [263, 256] width 53 height 19
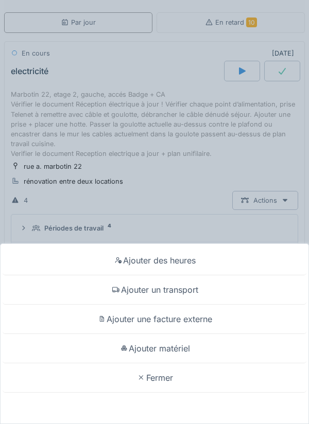
click at [182, 364] on div "Ajouter matériel" at bounding box center [155, 348] width 304 height 29
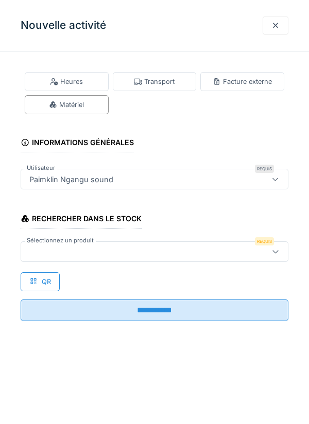
click at [56, 251] on div at bounding box center [137, 251] width 225 height 11
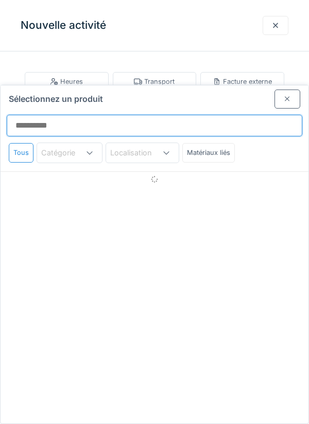
click at [32, 115] on input "Sélectionnez un produit" at bounding box center [155, 126] width 296 height 22
type input "******"
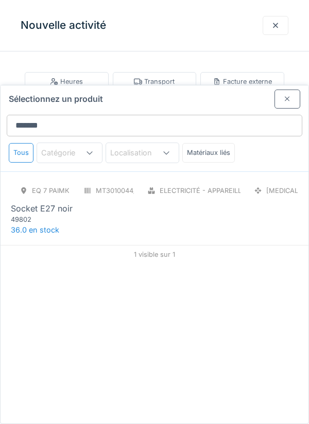
click at [57, 202] on div "Socket E27 noir" at bounding box center [42, 208] width 62 height 12
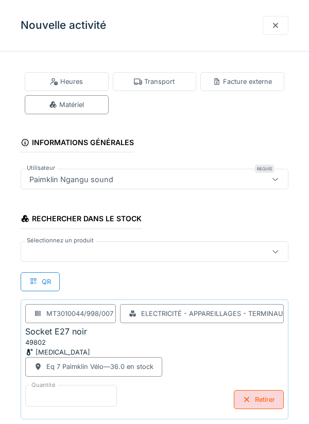
click at [51, 397] on input "*" at bounding box center [71, 396] width 92 height 22
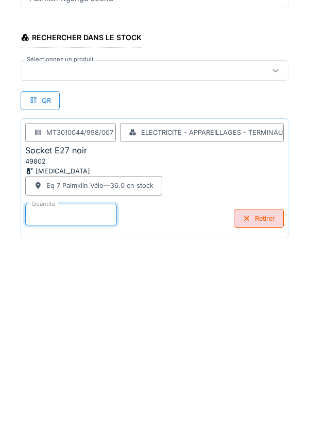
scroll to position [54, 0]
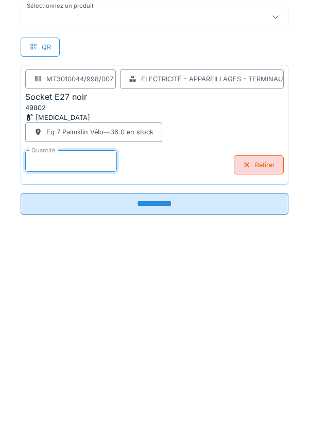
type input "**"
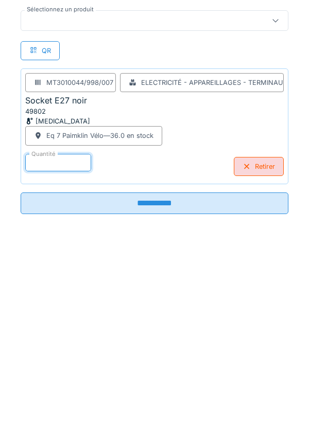
click at [159, 389] on input "**********" at bounding box center [155, 385] width 268 height 22
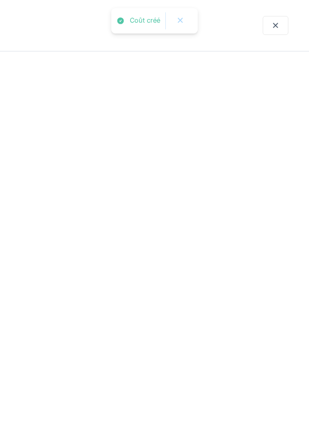
scroll to position [0, 0]
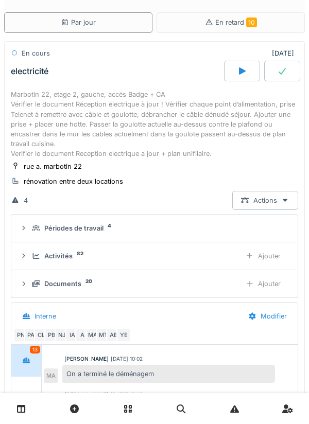
click at [274, 256] on div "Ajouter" at bounding box center [263, 256] width 53 height 19
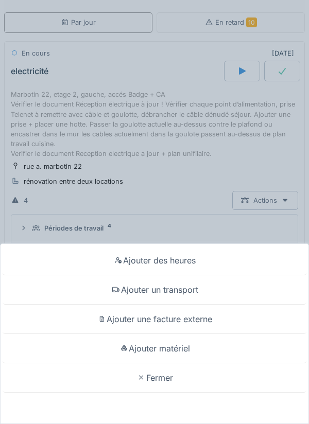
click at [186, 350] on div "Ajouter matériel" at bounding box center [155, 348] width 304 height 29
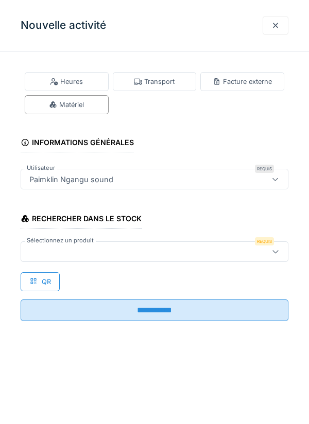
click at [60, 256] on div at bounding box center [137, 251] width 225 height 11
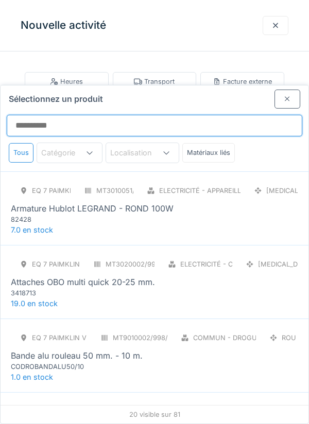
click at [32, 115] on input "Sélectionnez un produit" at bounding box center [155, 126] width 296 height 22
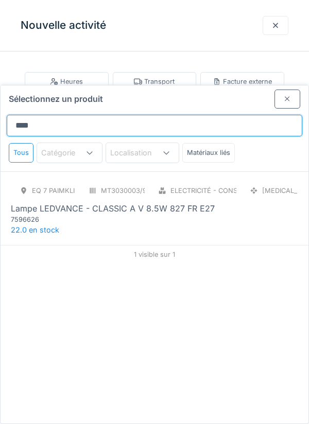
type input "*****"
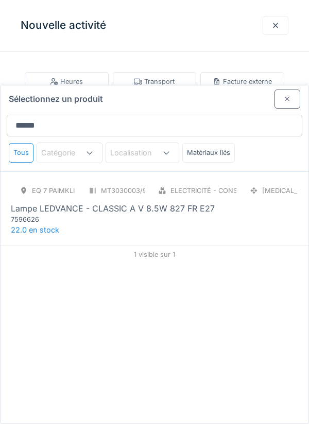
click at [120, 202] on div "Lampe LEDVANCE - CLASSIC A V 8.5W 827 FR E27" at bounding box center [113, 208] width 204 height 12
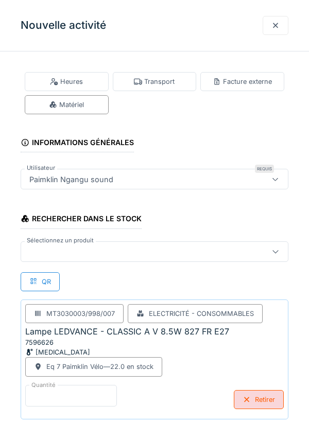
click at [49, 393] on input "*" at bounding box center [71, 396] width 92 height 22
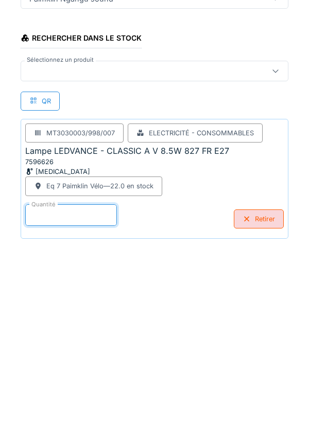
scroll to position [54, 0]
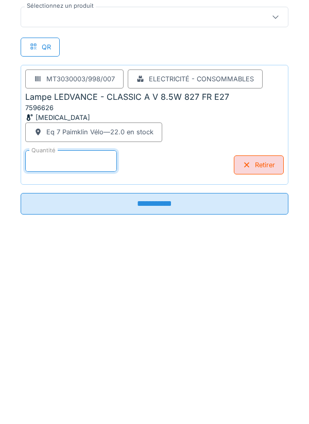
type input "**"
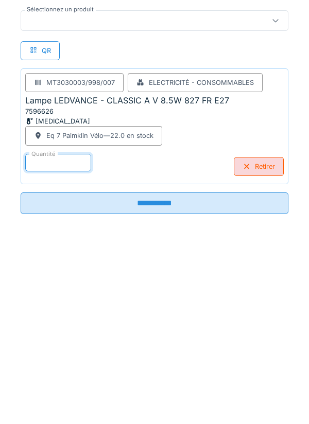
click at [164, 388] on input "**********" at bounding box center [155, 385] width 268 height 22
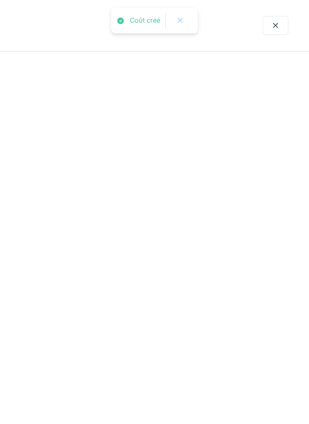
scroll to position [0, 0]
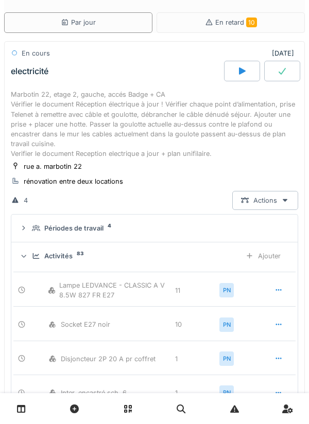
click at [270, 256] on div "Ajouter" at bounding box center [263, 256] width 53 height 19
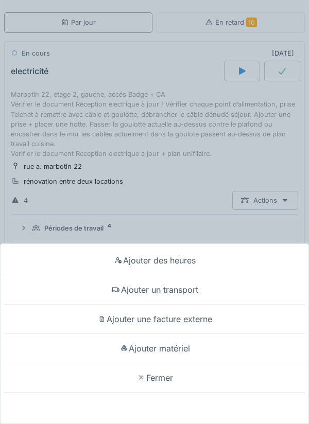
click at [174, 348] on div "Ajouter matériel" at bounding box center [155, 348] width 304 height 29
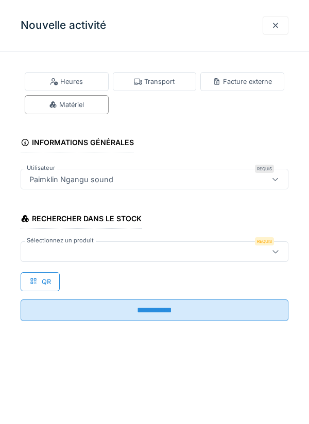
click at [47, 253] on div at bounding box center [137, 251] width 225 height 11
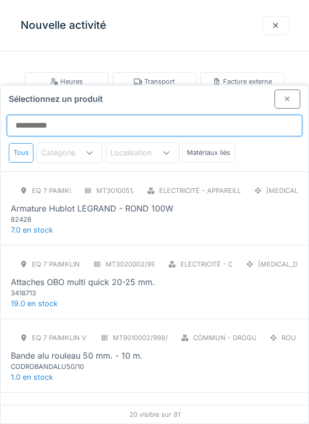
click at [52, 115] on input "Sélectionnez un produit" at bounding box center [155, 126] width 296 height 22
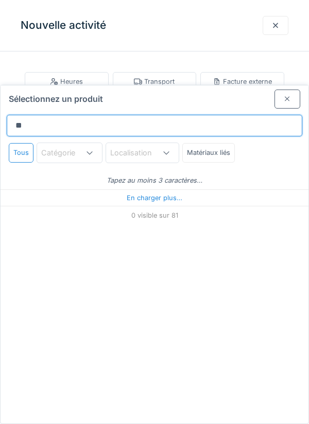
type input "***"
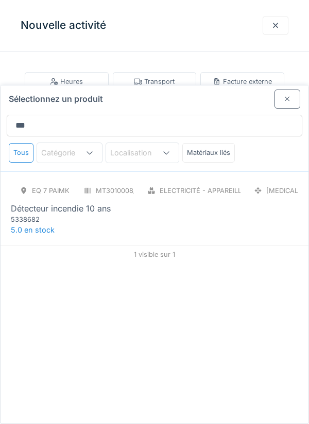
click at [54, 215] on div "5338682" at bounding box center [73, 220] width 124 height 10
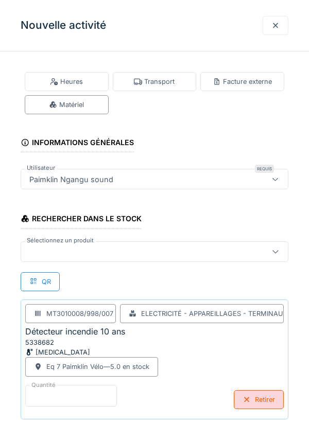
click at [58, 398] on input "*" at bounding box center [71, 396] width 92 height 22
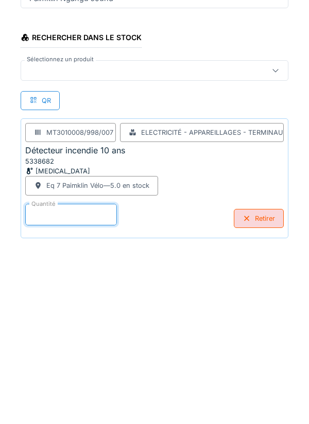
scroll to position [54, 0]
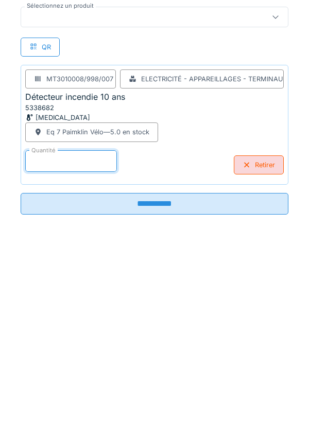
type input "*"
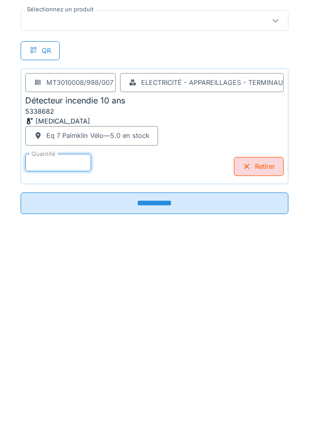
click at [167, 388] on input "**********" at bounding box center [155, 385] width 268 height 22
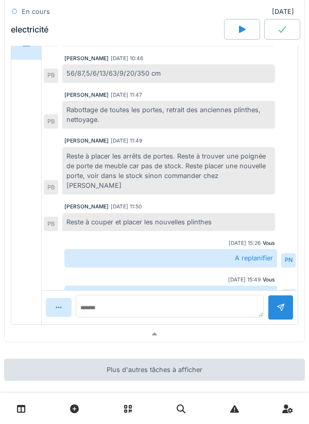
scroll to position [620, 0]
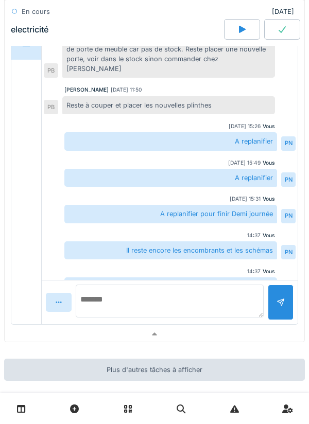
click at [98, 308] on textarea at bounding box center [170, 301] width 188 height 33
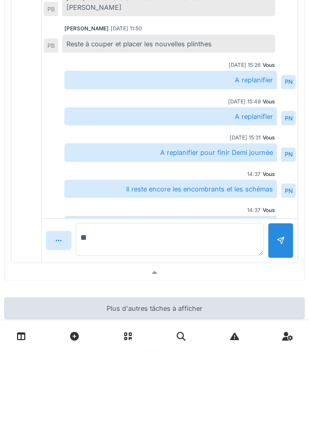
type textarea "*"
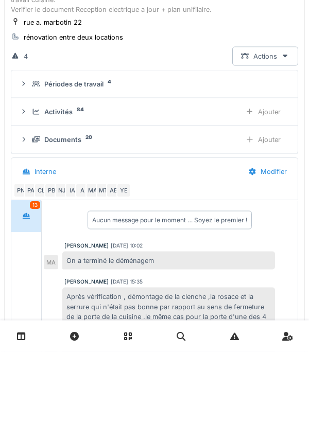
scroll to position [0, 0]
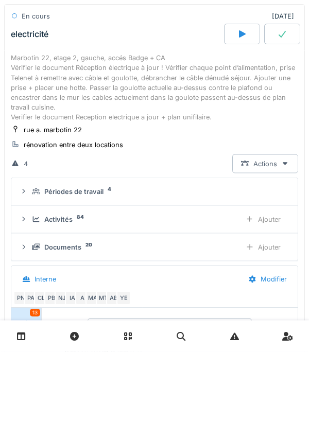
click at [267, 291] on div "Ajouter" at bounding box center [263, 292] width 53 height 19
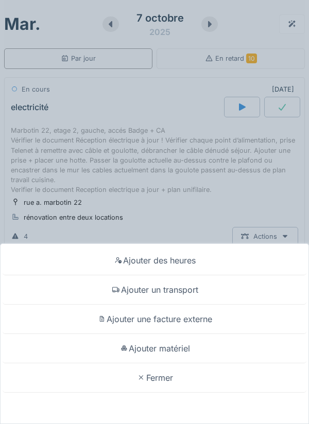
click at [181, 350] on div "Ajouter matériel" at bounding box center [155, 348] width 304 height 29
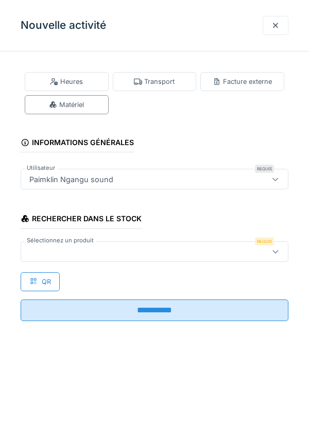
click at [40, 252] on div at bounding box center [137, 251] width 225 height 11
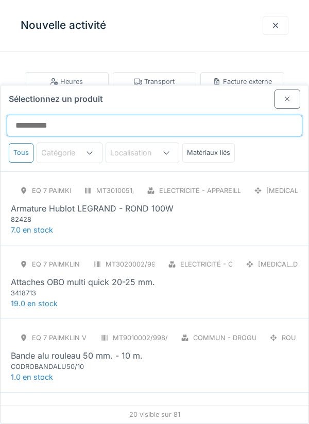
click at [55, 115] on input "Sélectionnez un produit" at bounding box center [155, 126] width 296 height 22
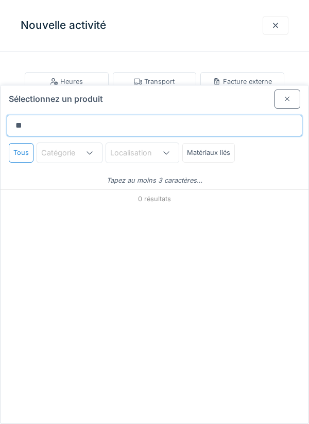
type input "*"
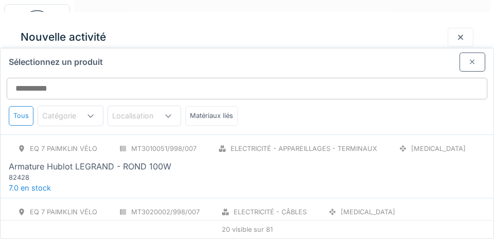
click at [210, 148] on div "Electricité - Appareillages - terminaux" at bounding box center [298, 148] width 177 height 19
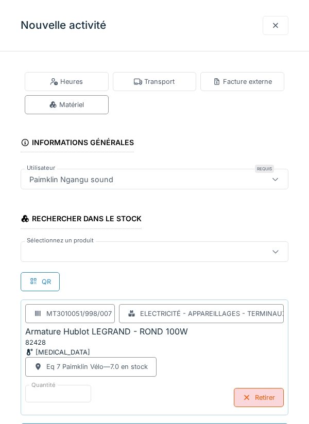
click at [63, 247] on div at bounding box center [137, 251] width 225 height 11
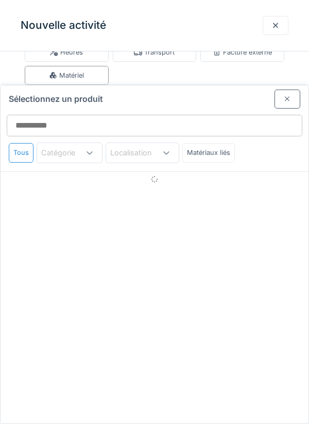
scroll to position [39, 0]
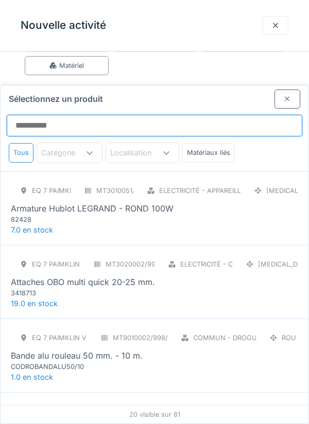
click at [37, 115] on input "Sélectionnez un produit" at bounding box center [155, 126] width 296 height 22
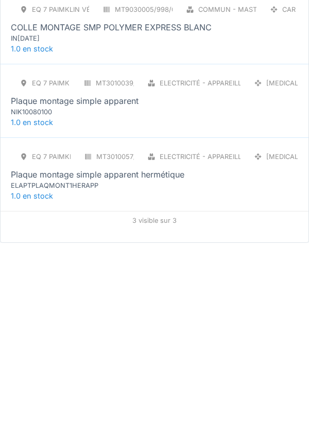
type input "*******"
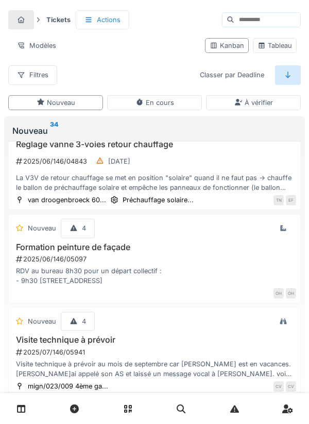
scroll to position [495, 0]
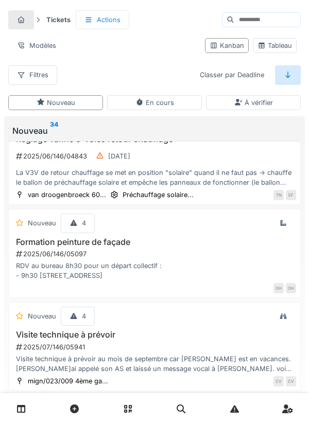
click at [29, 410] on link at bounding box center [21, 409] width 26 height 24
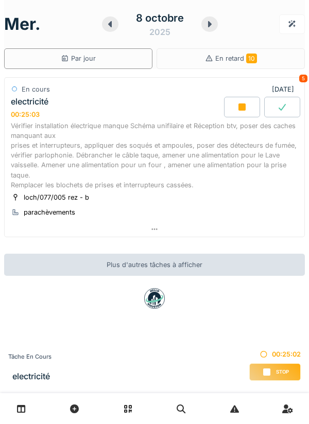
click at [21, 410] on icon at bounding box center [21, 409] width 9 height 9
click at [106, 26] on icon at bounding box center [110, 24] width 10 height 8
click at [102, 22] on div at bounding box center [110, 23] width 16 height 15
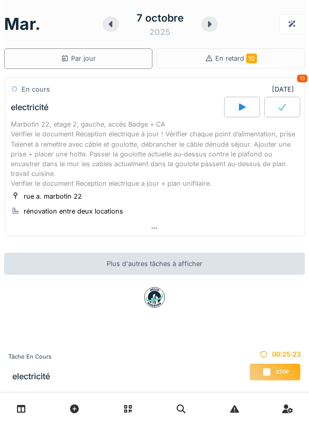
click at [94, 155] on div "Marbotin 22, etage 2, gauche, accés Badge + CA Vérifier le document Réception é…" at bounding box center [154, 153] width 287 height 69
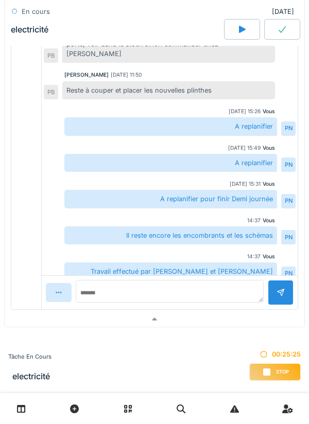
scroll to position [399, 0]
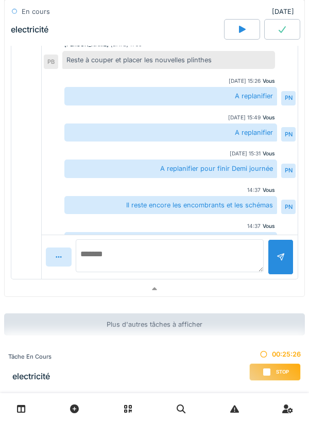
click at [95, 264] on textarea at bounding box center [170, 255] width 188 height 33
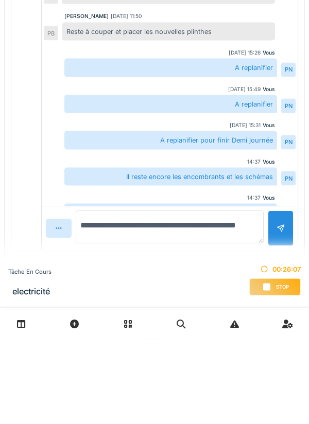
type textarea "**********"
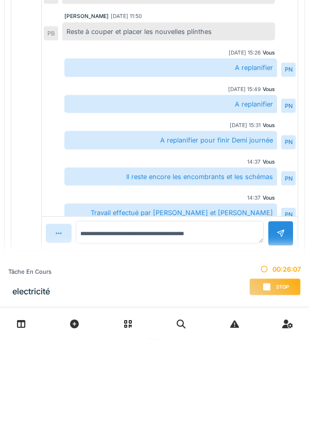
click at [278, 314] on div at bounding box center [281, 319] width 8 height 10
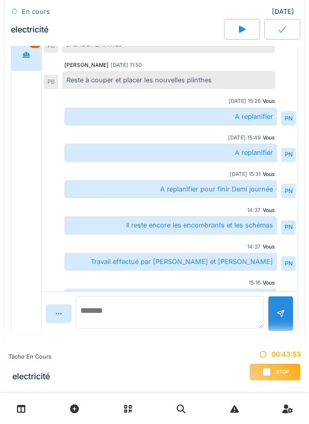
click at [121, 322] on textarea at bounding box center [170, 312] width 188 height 33
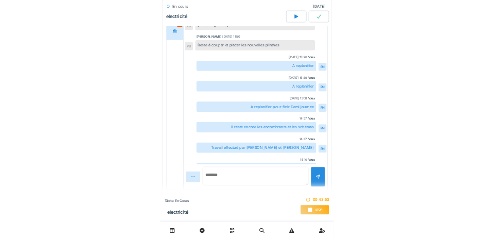
scroll to position [167, 0]
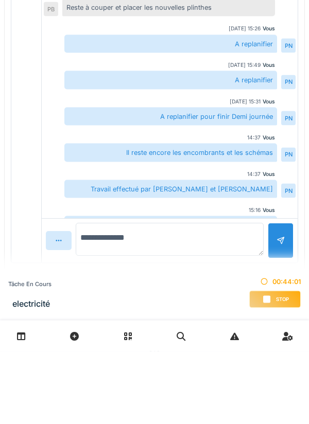
type textarea "**********"
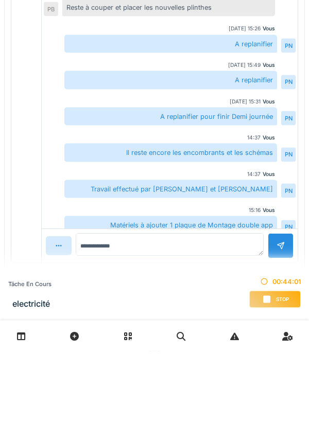
click at [279, 308] on div at bounding box center [281, 318] width 26 height 25
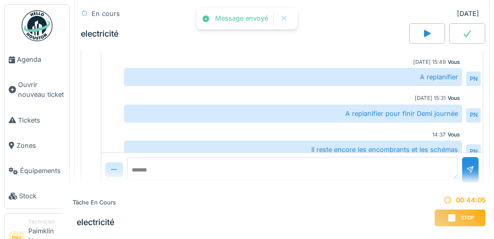
scroll to position [278, 0]
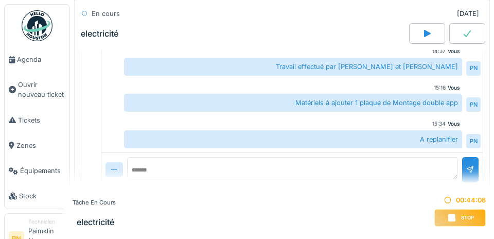
click at [308, 220] on div "Stop" at bounding box center [460, 218] width 51 height 18
click at [308, 219] on icon at bounding box center [452, 218] width 10 height 8
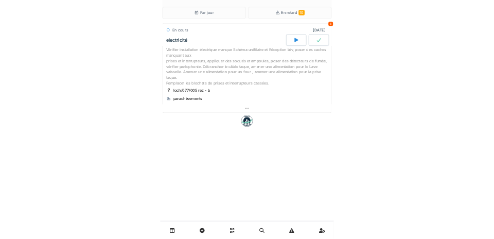
scroll to position [0, 0]
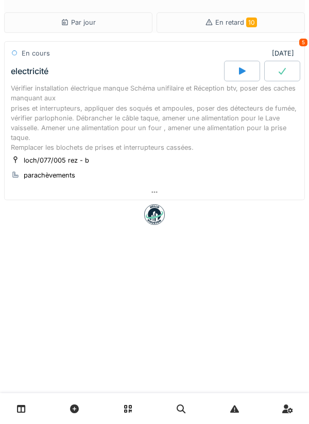
click at [249, 423] on div at bounding box center [154, 408] width 309 height 31
